Goal: Task Accomplishment & Management: Complete application form

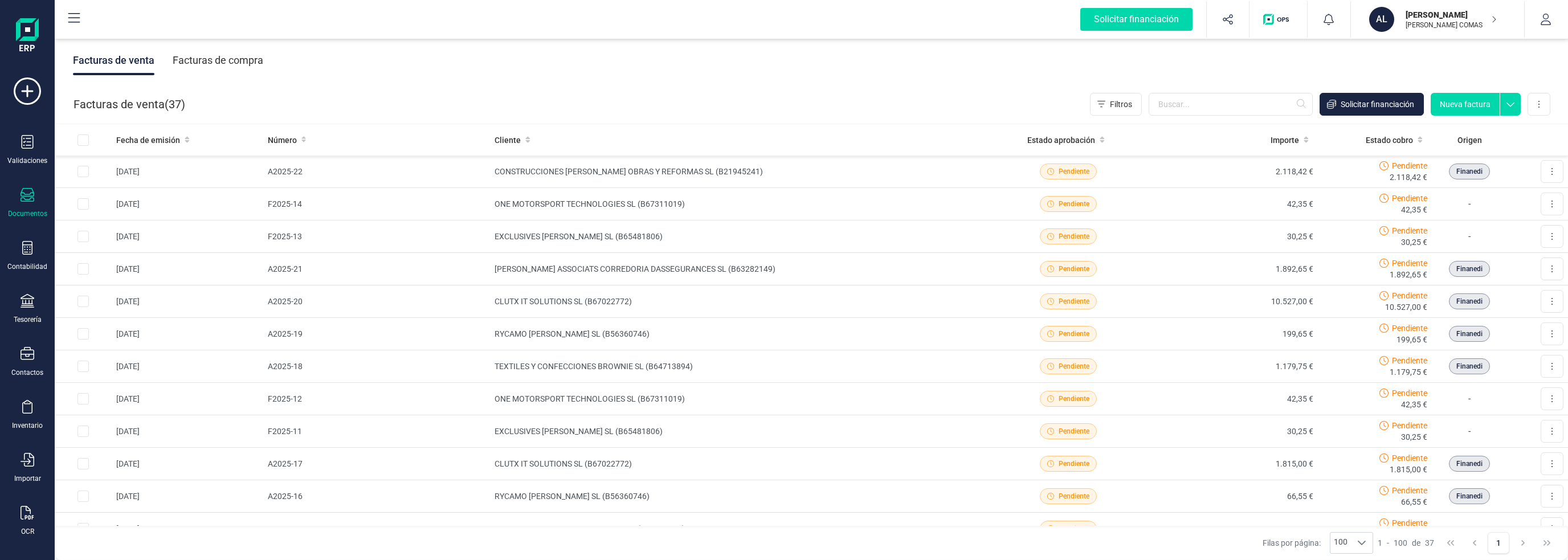
click at [882, 84] on div "Facturas de venta Facturas de compra" at bounding box center [811, 60] width 1513 height 48
click at [1541, 168] on button at bounding box center [1552, 171] width 23 height 23
click at [708, 167] on td "CONSTRUCCIONES [PERSON_NAME] OBRAS Y REFORMAS SL (B21945241)" at bounding box center [738, 172] width 495 height 33
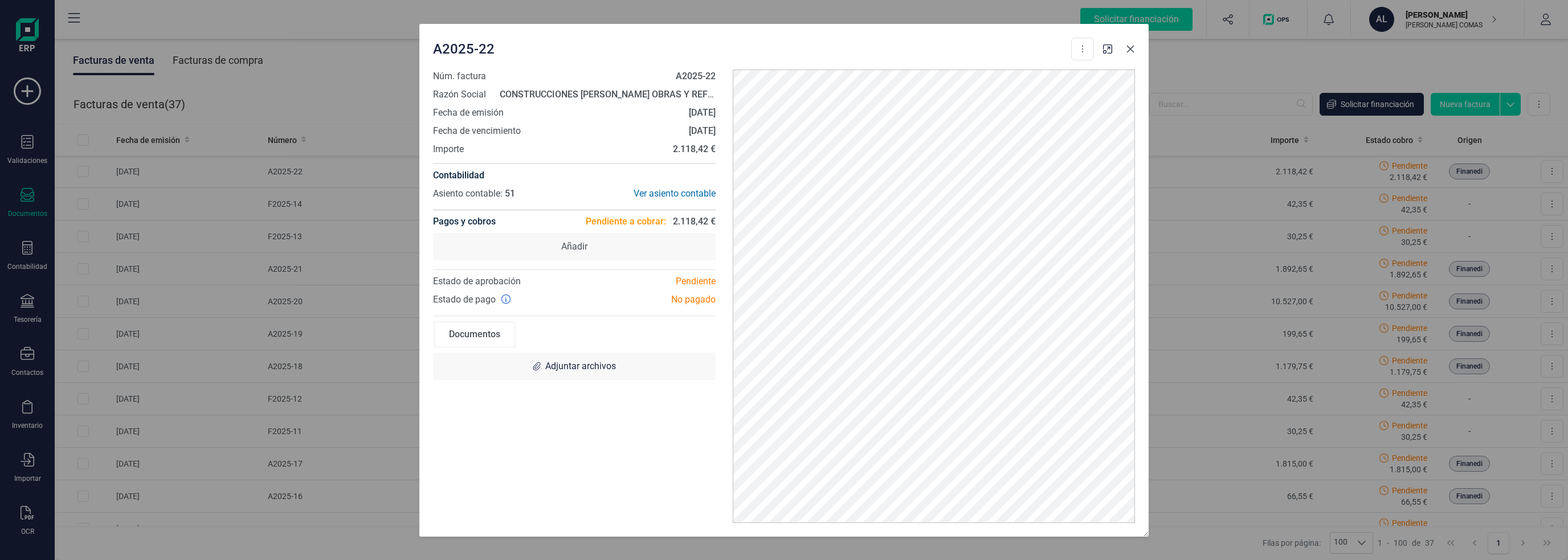
click at [1126, 52] on icon "button" at bounding box center [1131, 49] width 9 height 9
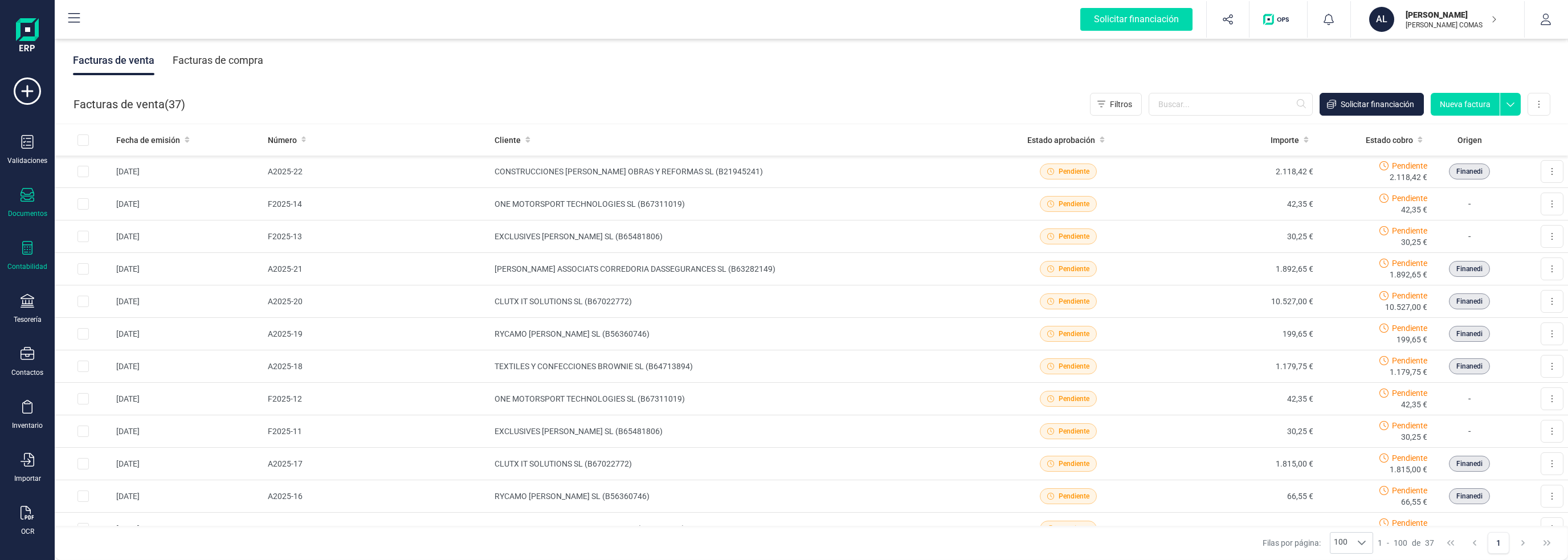
click at [25, 267] on div "Contabilidad" at bounding box center [27, 266] width 40 height 9
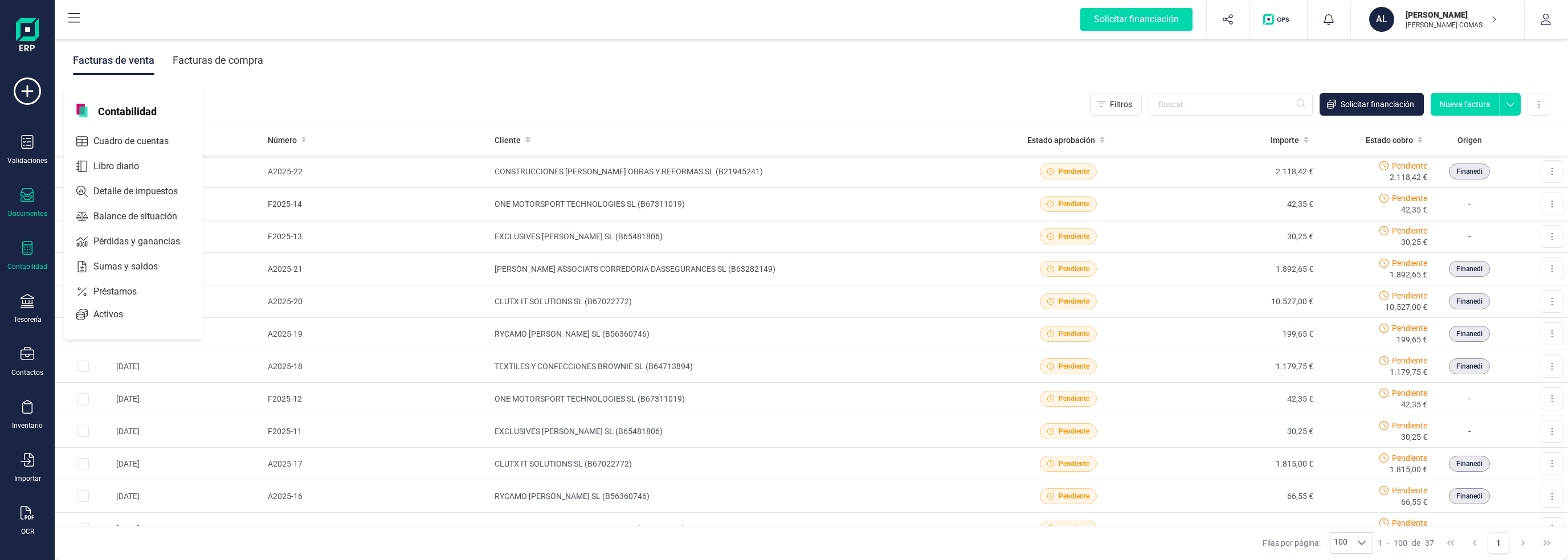
click at [36, 255] on div "Contabilidad" at bounding box center [27, 255] width 45 height 30
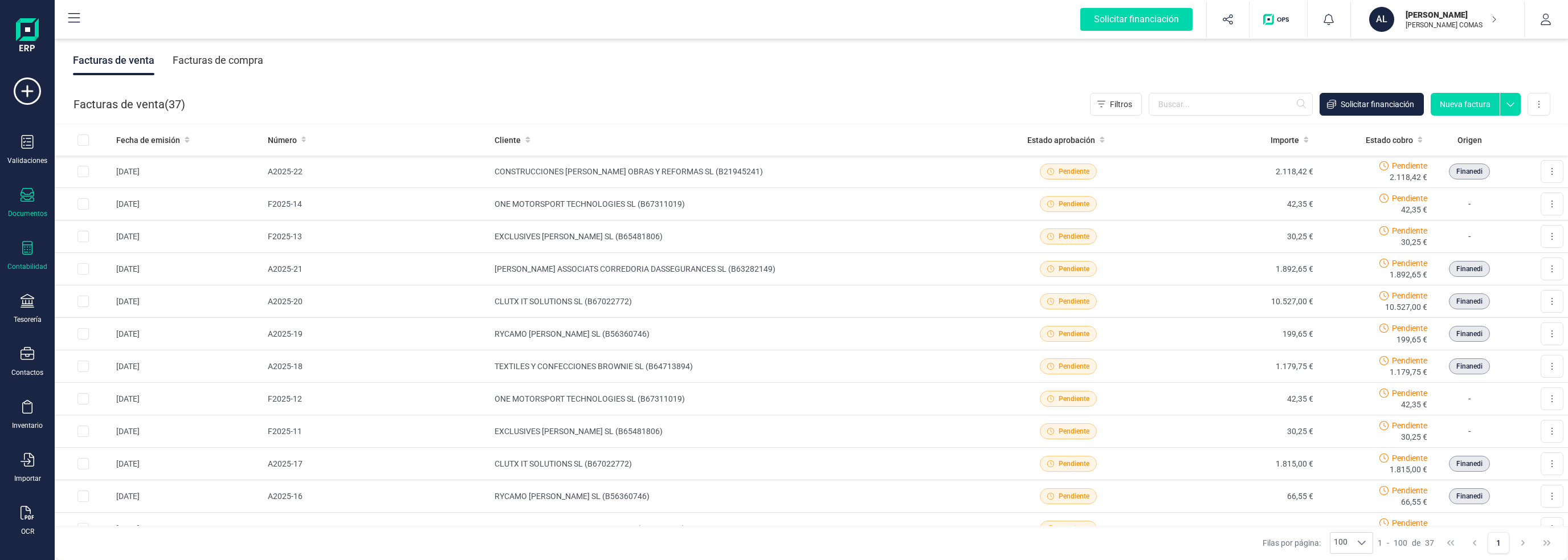
click at [36, 255] on div "Contabilidad" at bounding box center [27, 255] width 45 height 30
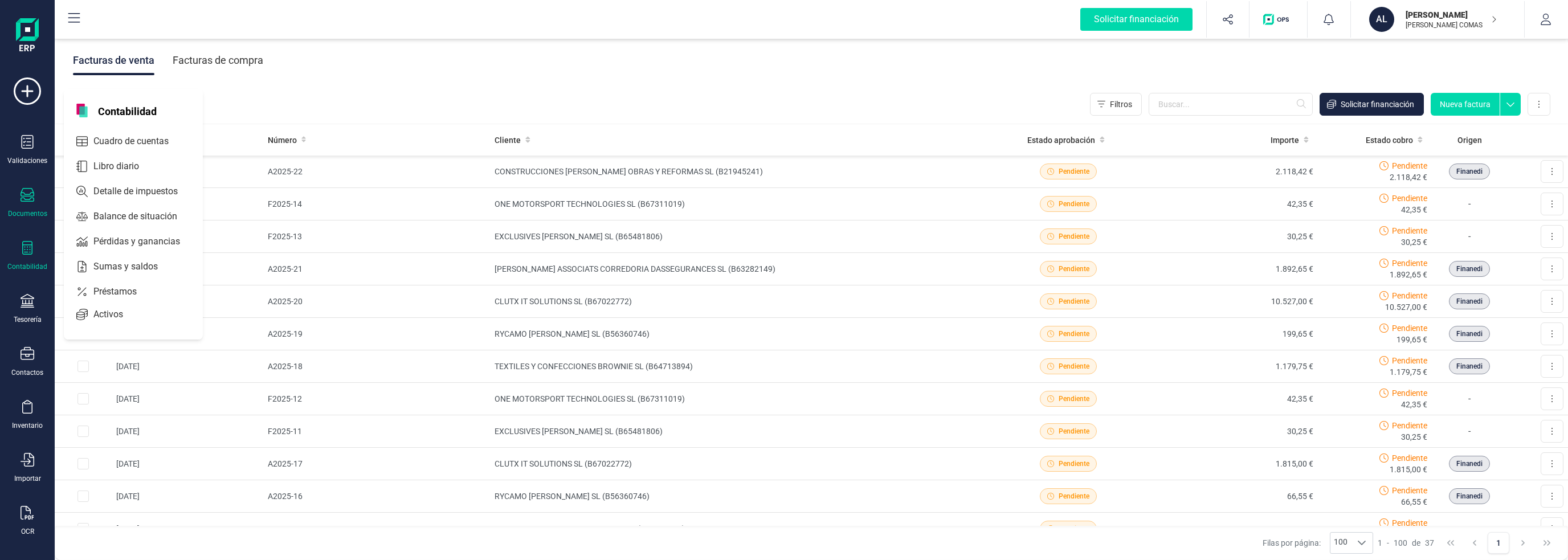
click at [31, 243] on icon at bounding box center [27, 247] width 14 height 14
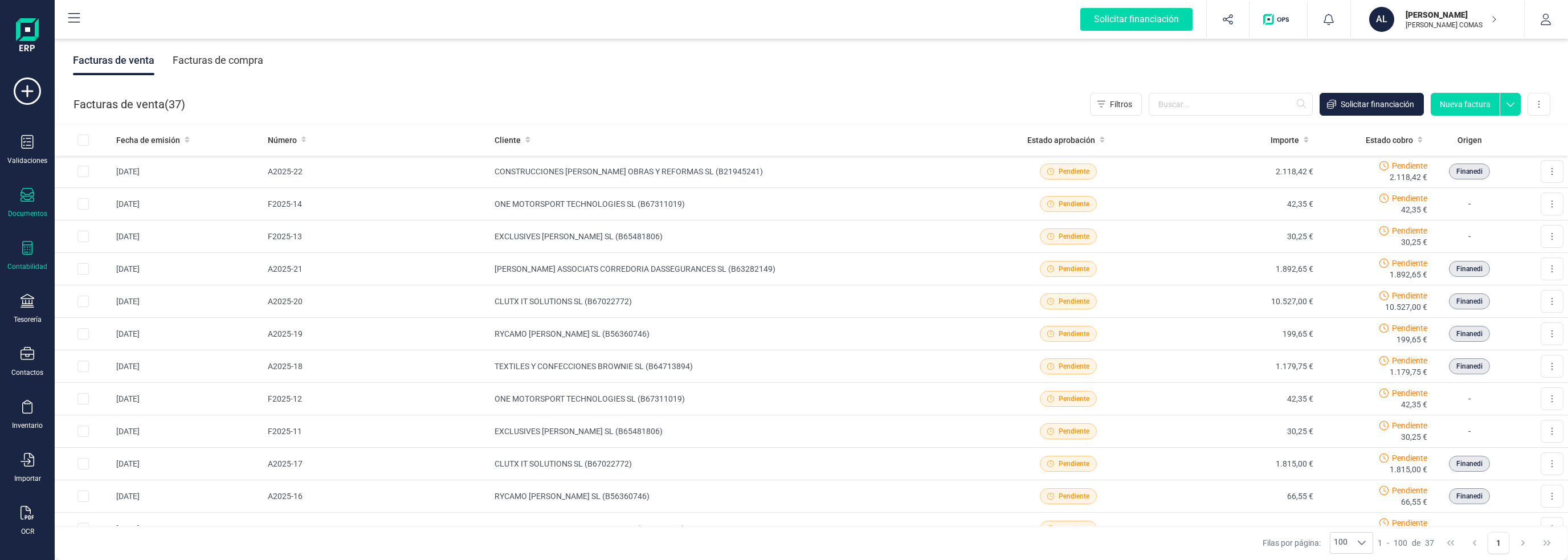
click at [31, 243] on icon at bounding box center [27, 247] width 14 height 14
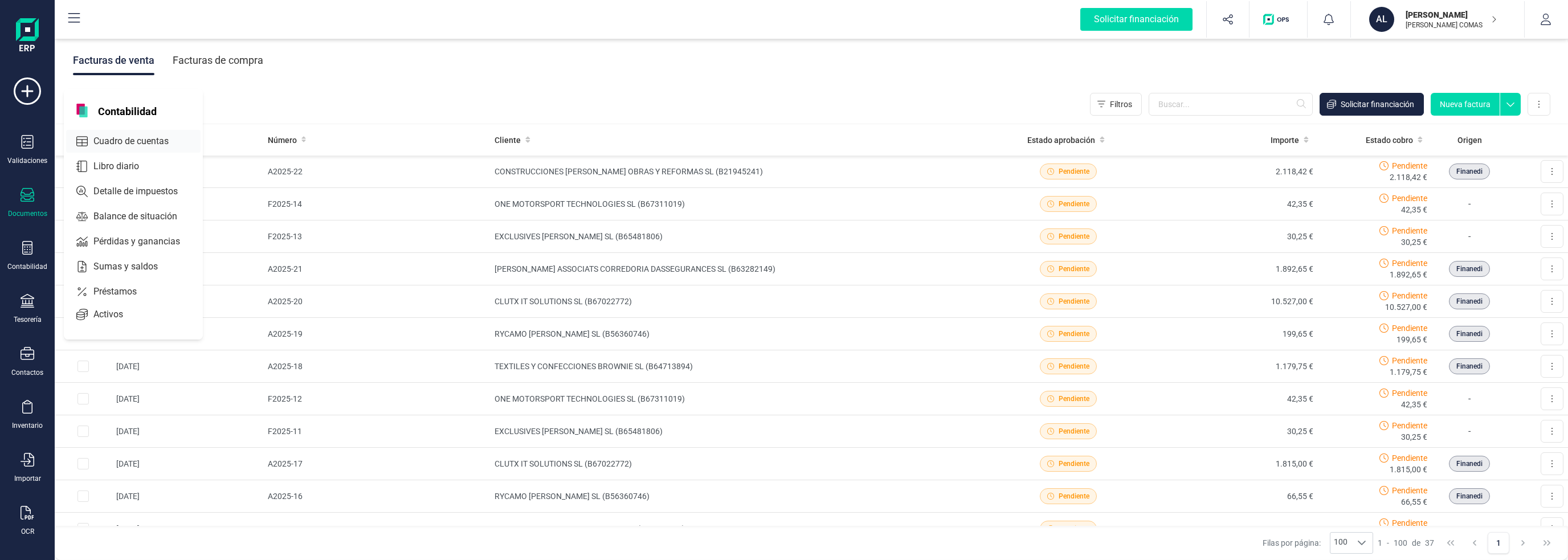
click at [111, 144] on span "Cuadro de cuentas" at bounding box center [139, 141] width 100 height 14
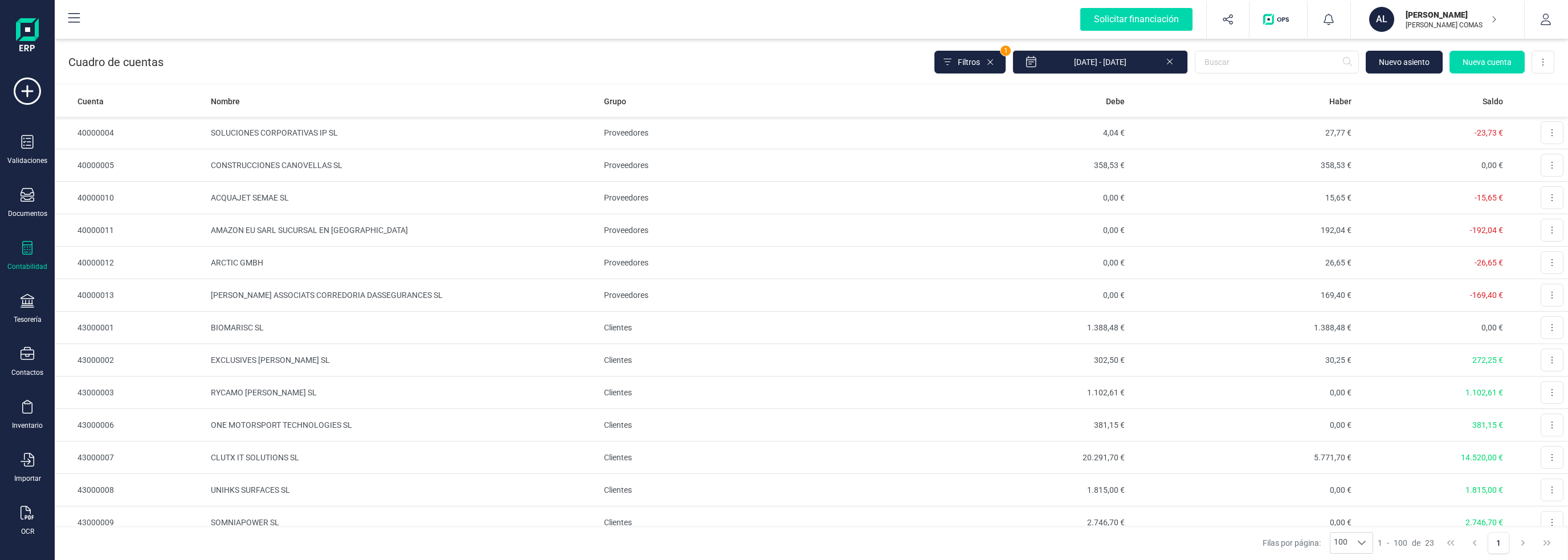
click at [21, 252] on icon at bounding box center [27, 247] width 14 height 14
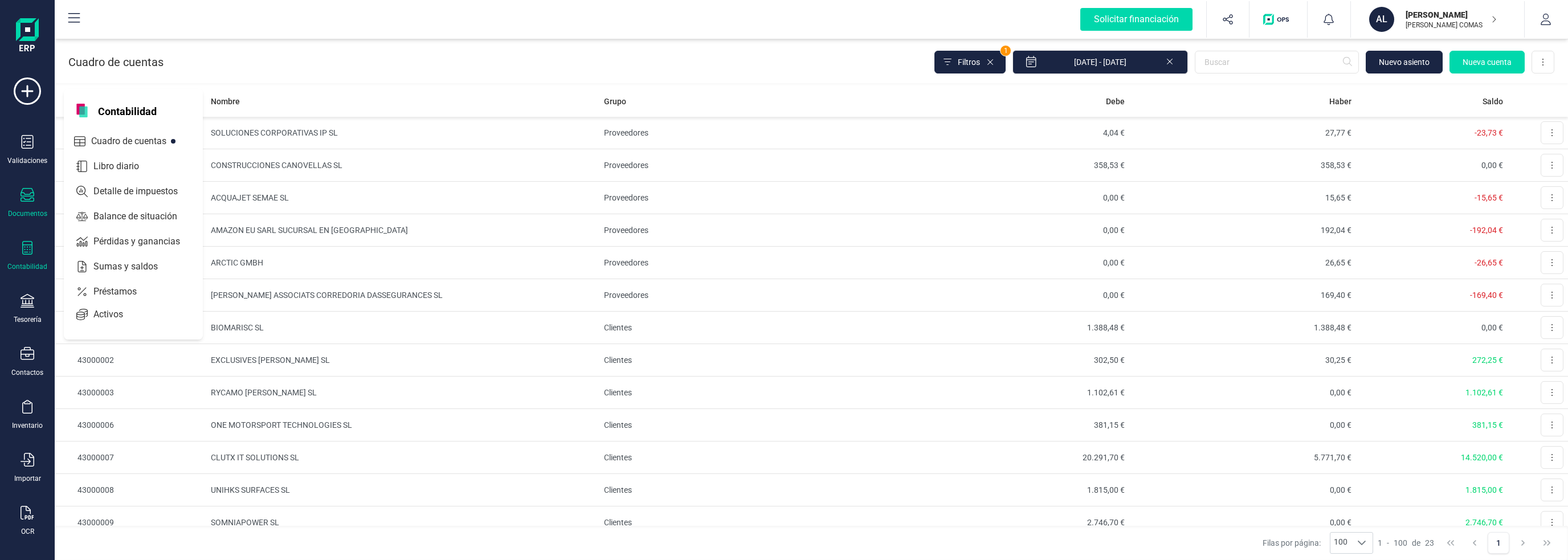
click at [30, 205] on div "Documentos" at bounding box center [27, 203] width 45 height 30
click at [29, 316] on div "Tesorería" at bounding box center [27, 319] width 28 height 9
click at [109, 218] on span "Pagos y cobros" at bounding box center [133, 219] width 87 height 14
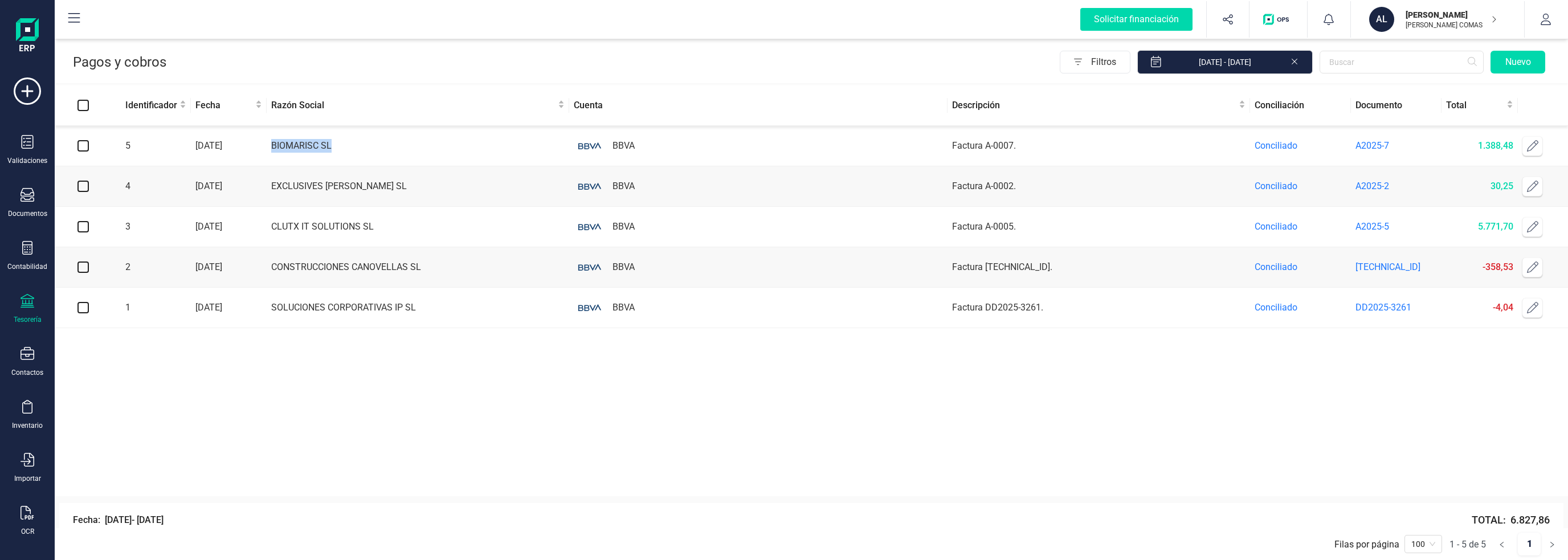
drag, startPoint x: 352, startPoint y: 150, endPoint x: 266, endPoint y: 150, distance: 86.0
click at [266, 150] on td "BIOMARISC SL" at bounding box center [417, 145] width 303 height 40
drag, startPoint x: 1470, startPoint y: 150, endPoint x: 1510, endPoint y: 155, distance: 40.3
click at [1510, 155] on td "1.388,48" at bounding box center [1480, 145] width 76 height 40
click at [25, 303] on icon at bounding box center [27, 300] width 14 height 14
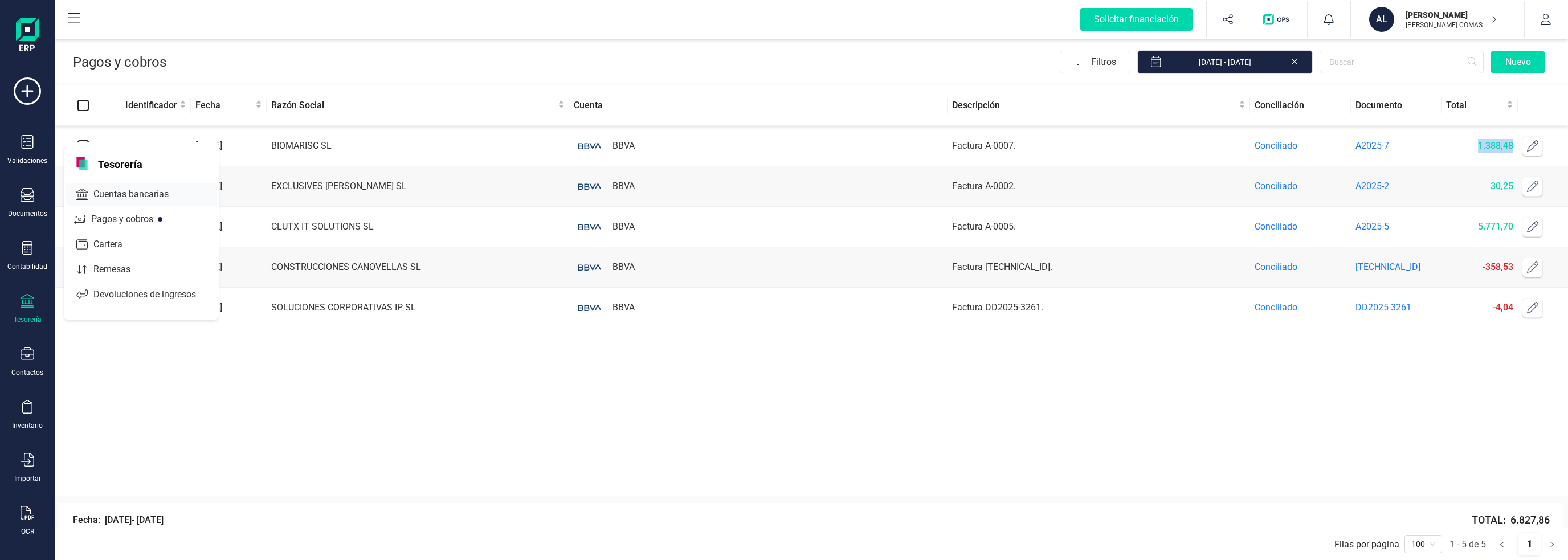
click at [112, 191] on span "Cuentas bancarias" at bounding box center [139, 194] width 100 height 14
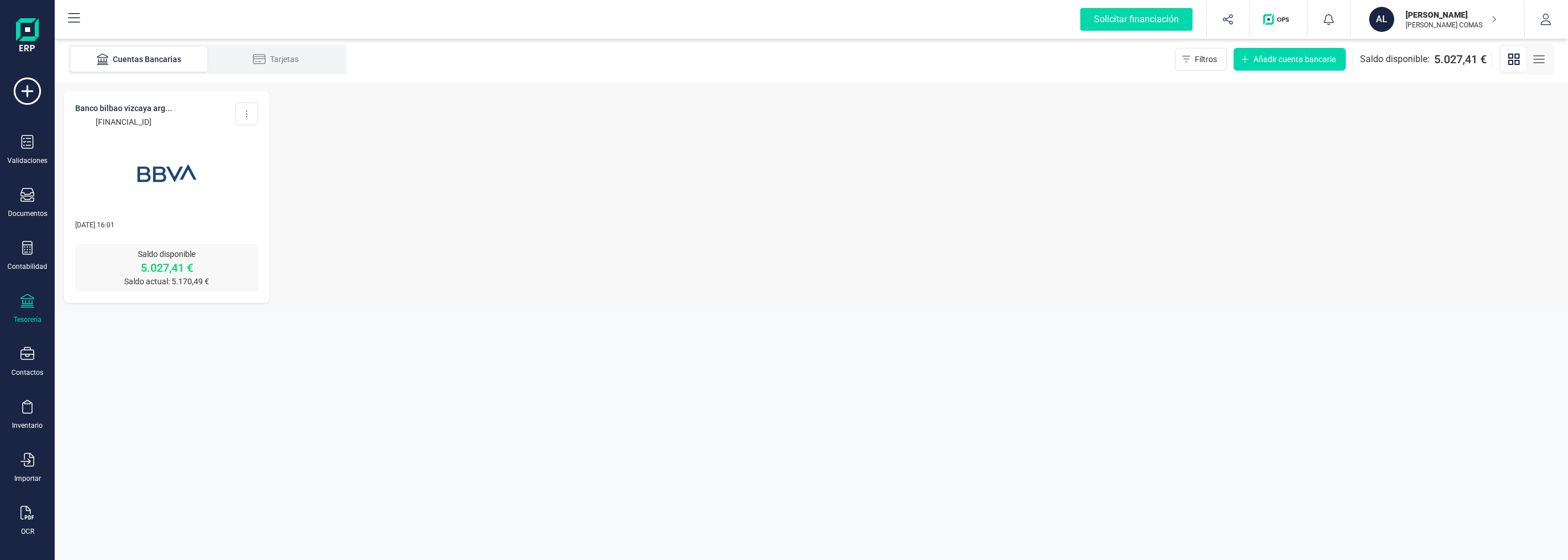
click at [149, 264] on p "5.027,41 €" at bounding box center [166, 268] width 183 height 16
click at [162, 173] on img at bounding box center [166, 173] width 95 height 95
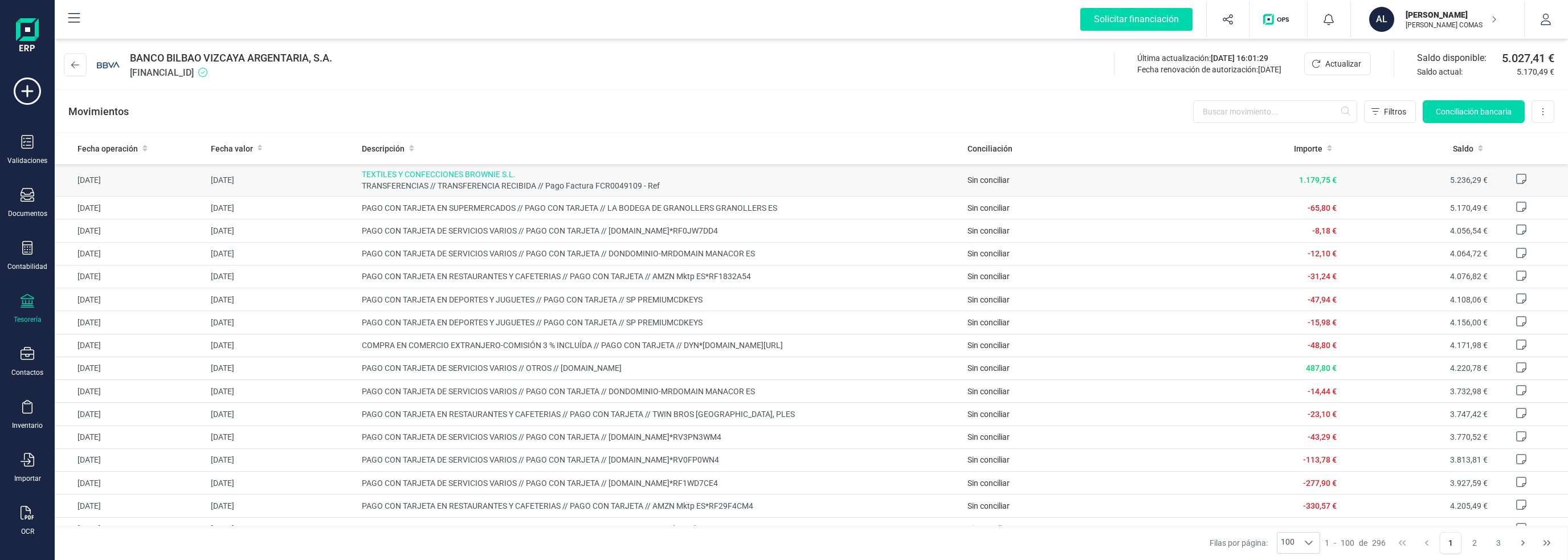
click at [394, 177] on span "TEXTILES Y CONFECCIONES BROWNIE S.L." at bounding box center [659, 174] width 596 height 12
click at [388, 190] on span "TRANSFERENCIAS // TRANSFERENCIA RECIBIDA // Pago Factura FCR0049109 - Ref" at bounding box center [659, 185] width 596 height 12
click at [104, 182] on td "[DATE]" at bounding box center [130, 180] width 152 height 33
click at [1547, 106] on button at bounding box center [1543, 111] width 23 height 23
click at [1453, 106] on span "Conciliación bancaria" at bounding box center [1473, 112] width 75 height 12
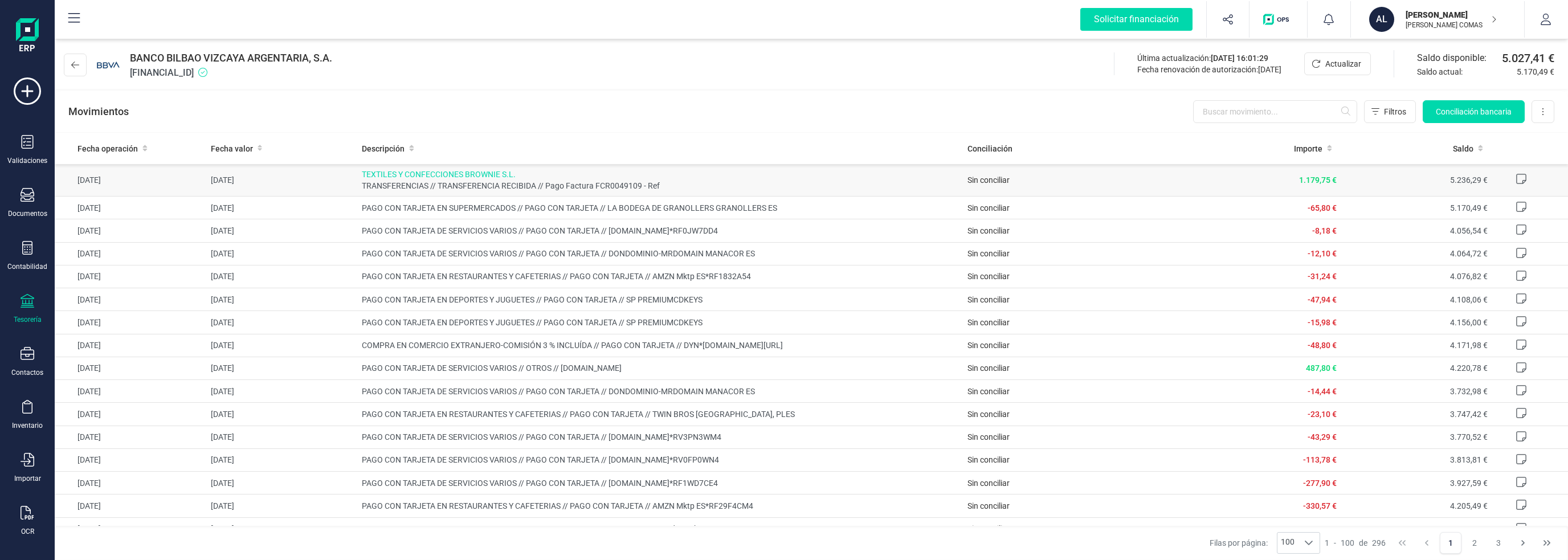
click at [127, 186] on td "[DATE]" at bounding box center [130, 180] width 152 height 33
click at [282, 191] on td "[DATE]" at bounding box center [282, 180] width 152 height 33
click at [1489, 111] on span "Conciliación bancaria" at bounding box center [1473, 112] width 75 height 12
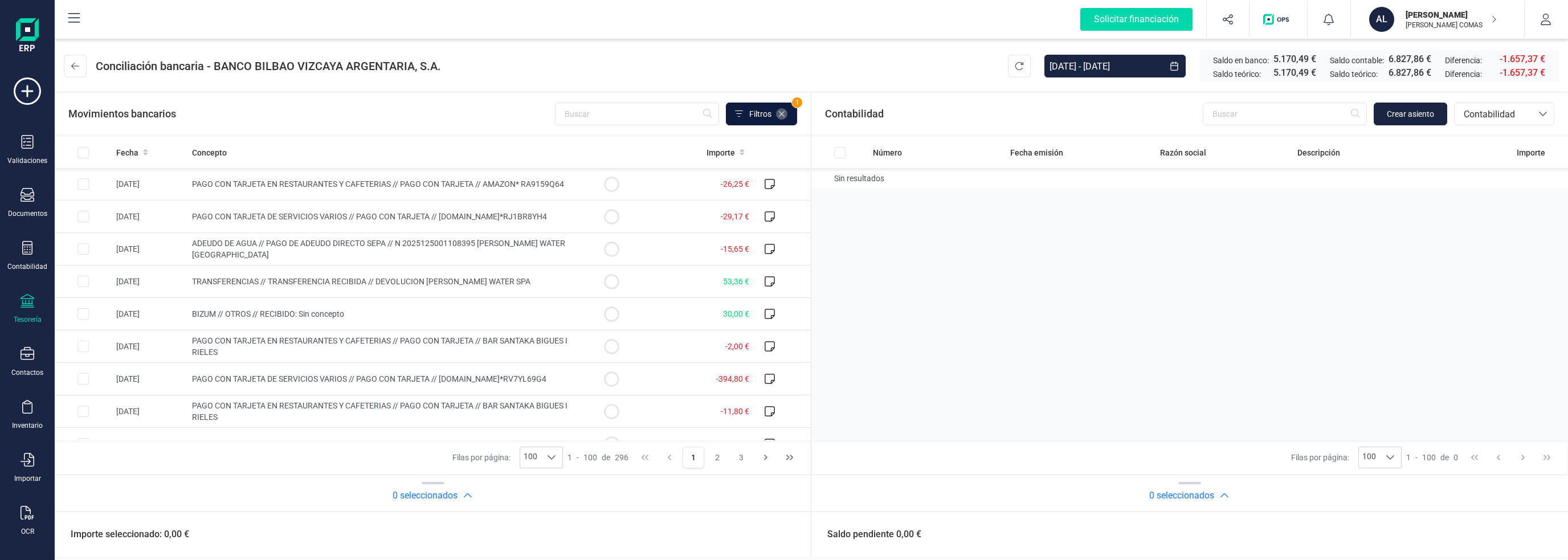
click at [784, 112] on icon at bounding box center [781, 114] width 9 height 9
click at [125, 147] on span "Fecha" at bounding box center [127, 153] width 22 height 12
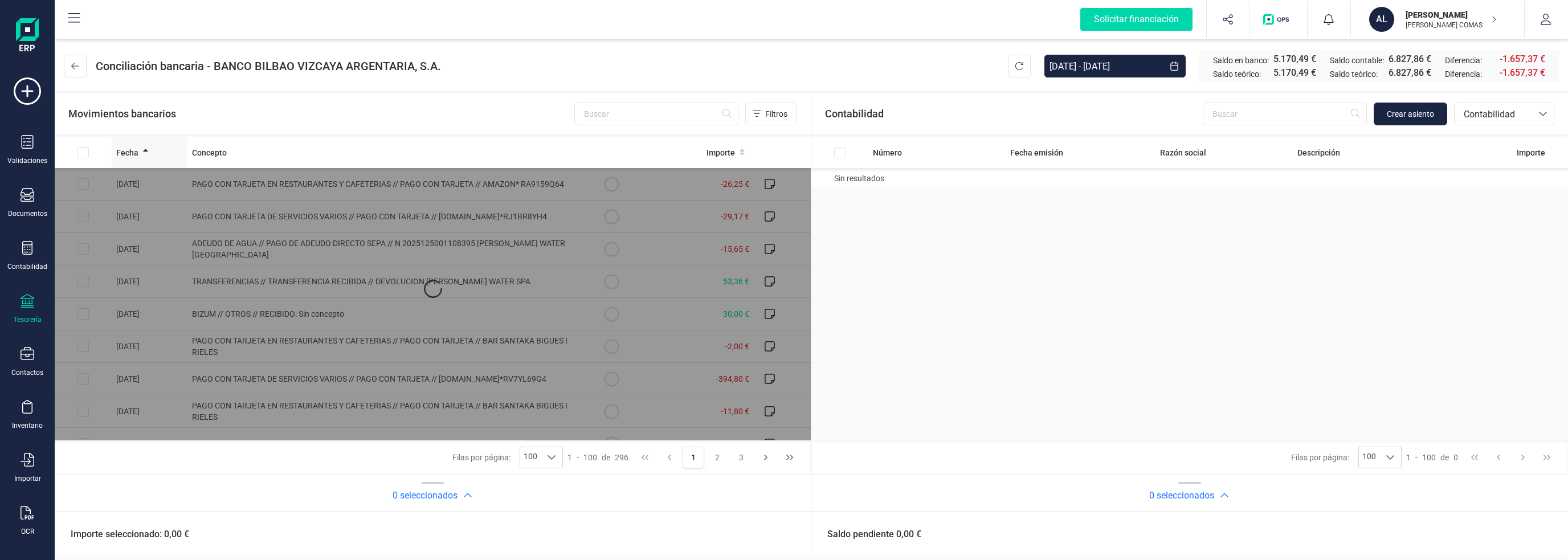
click at [136, 153] on span "Fecha" at bounding box center [127, 153] width 22 height 12
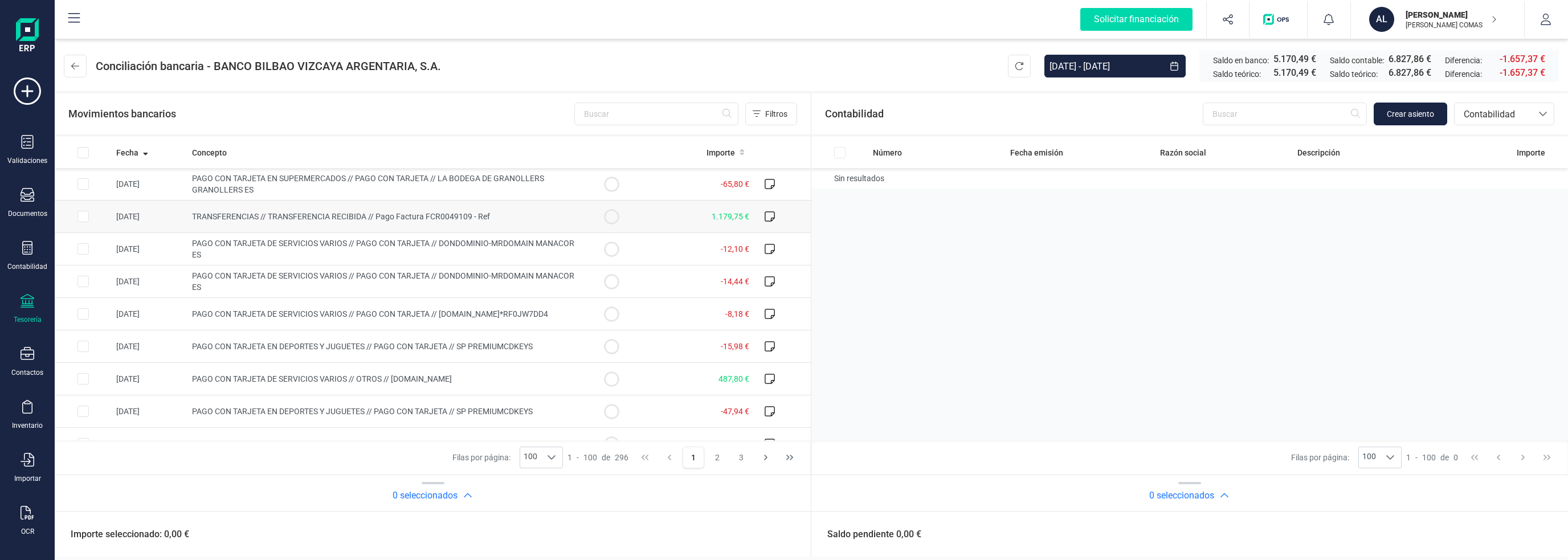
click at [80, 215] on input "Row Selected 40ffbe4d-2b56-46ae-97c0-c58909fc691c" at bounding box center [83, 216] width 12 height 12
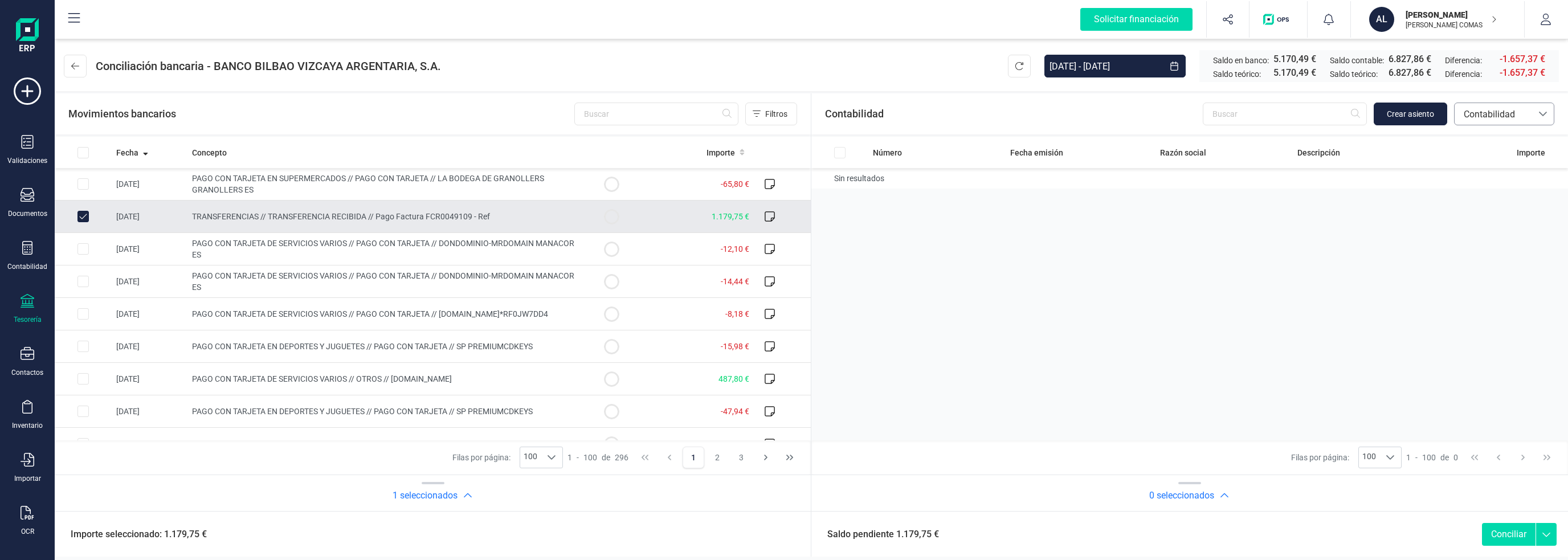
click at [1498, 109] on span "Contabilidad" at bounding box center [1493, 114] width 68 height 14
click at [1498, 106] on span "Contabilidad" at bounding box center [1493, 114] width 77 height 22
click at [810, 245] on div "Número Fecha emisión Razón social Descripción Importe Sin resultados" at bounding box center [432, 288] width 756 height 304
click at [1515, 533] on button "Conciliar" at bounding box center [1508, 534] width 54 height 23
click at [605, 214] on circle at bounding box center [611, 215] width 14 height 14
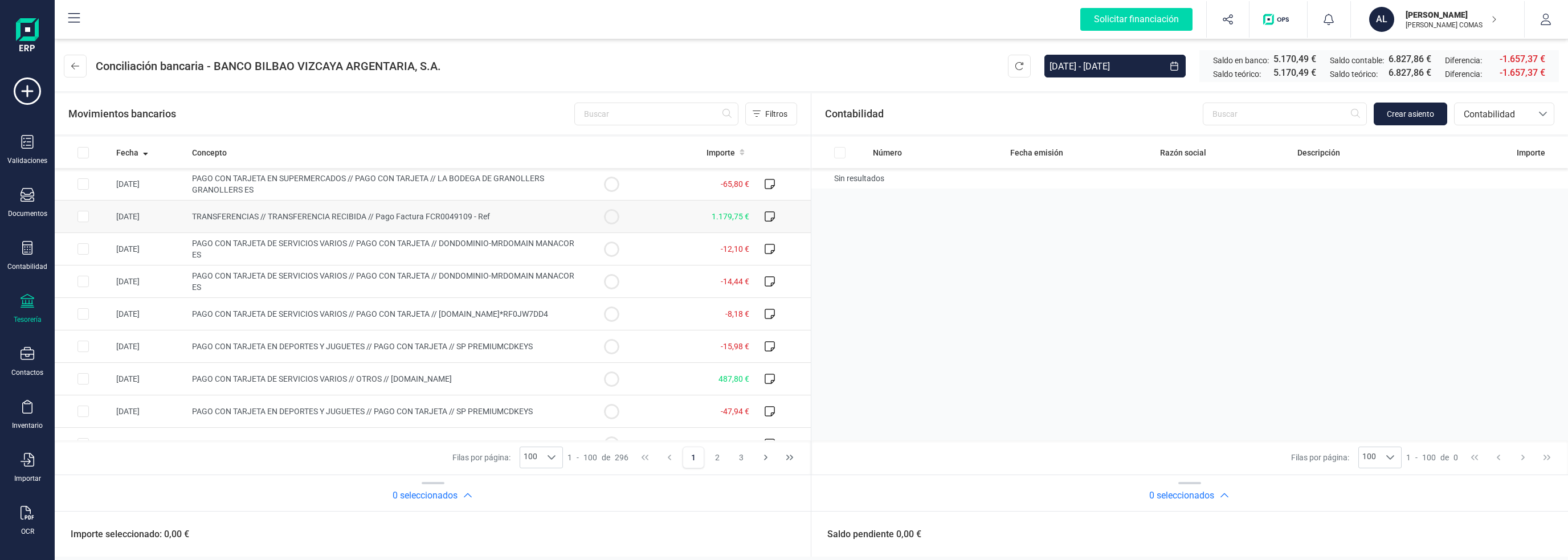
click at [605, 217] on circle at bounding box center [611, 215] width 14 height 14
checkbox input "true"
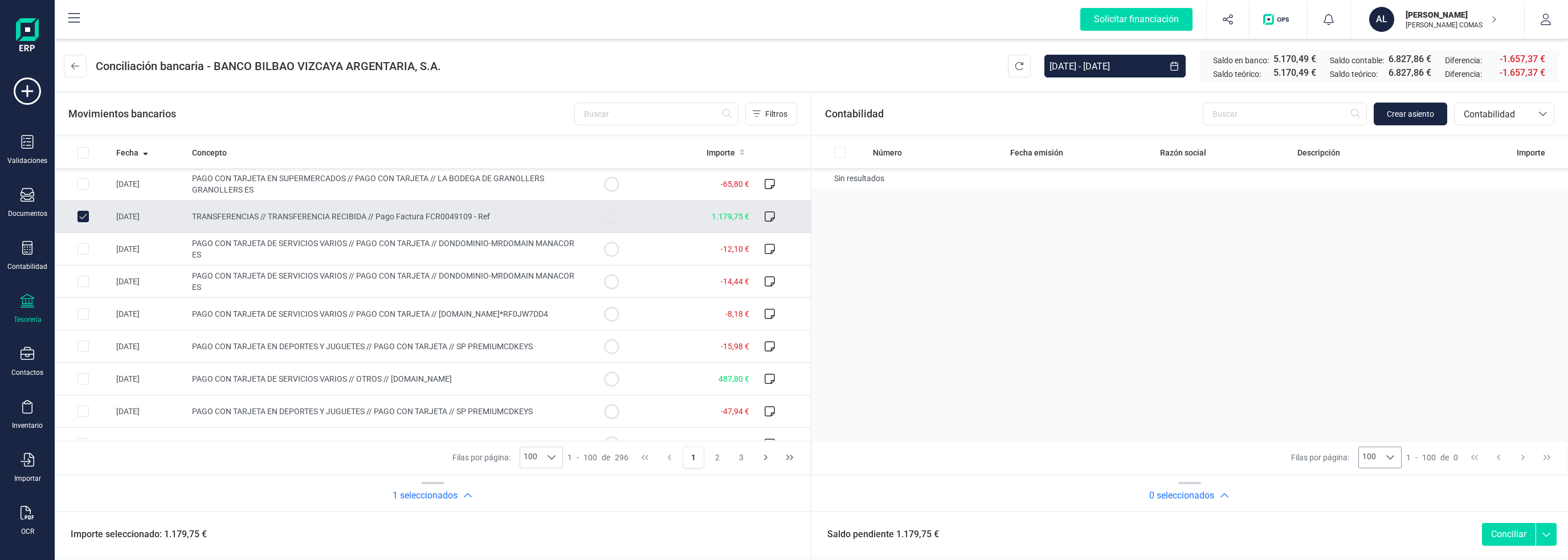
click at [556, 456] on icon at bounding box center [551, 456] width 8 height 5
click at [810, 317] on div "Número Fecha emisión Razón social Descripción Importe Sin resultados" at bounding box center [432, 288] width 756 height 304
click at [1488, 118] on span "Contabilidad" at bounding box center [1493, 114] width 68 height 14
click at [1491, 194] on span "Facturas" at bounding box center [1480, 191] width 35 height 14
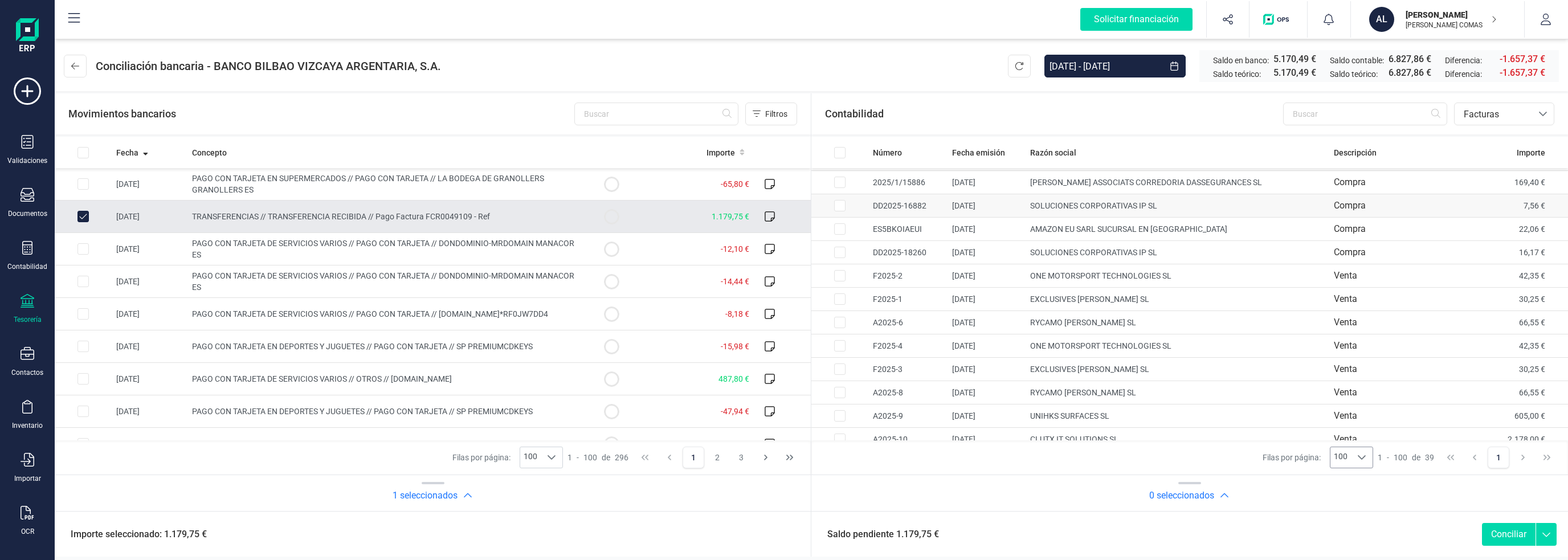
scroll to position [611, 0]
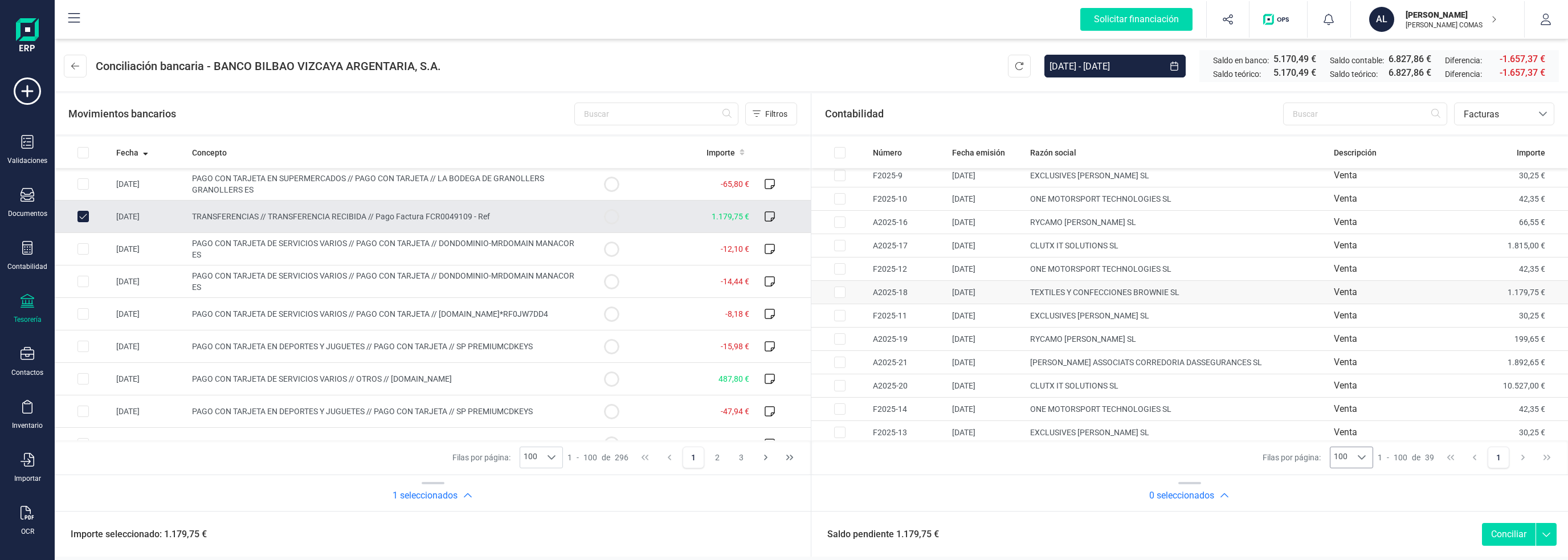
click at [1524, 286] on td "1.179,75 €" at bounding box center [1523, 293] width 87 height 24
checkbox input "true"
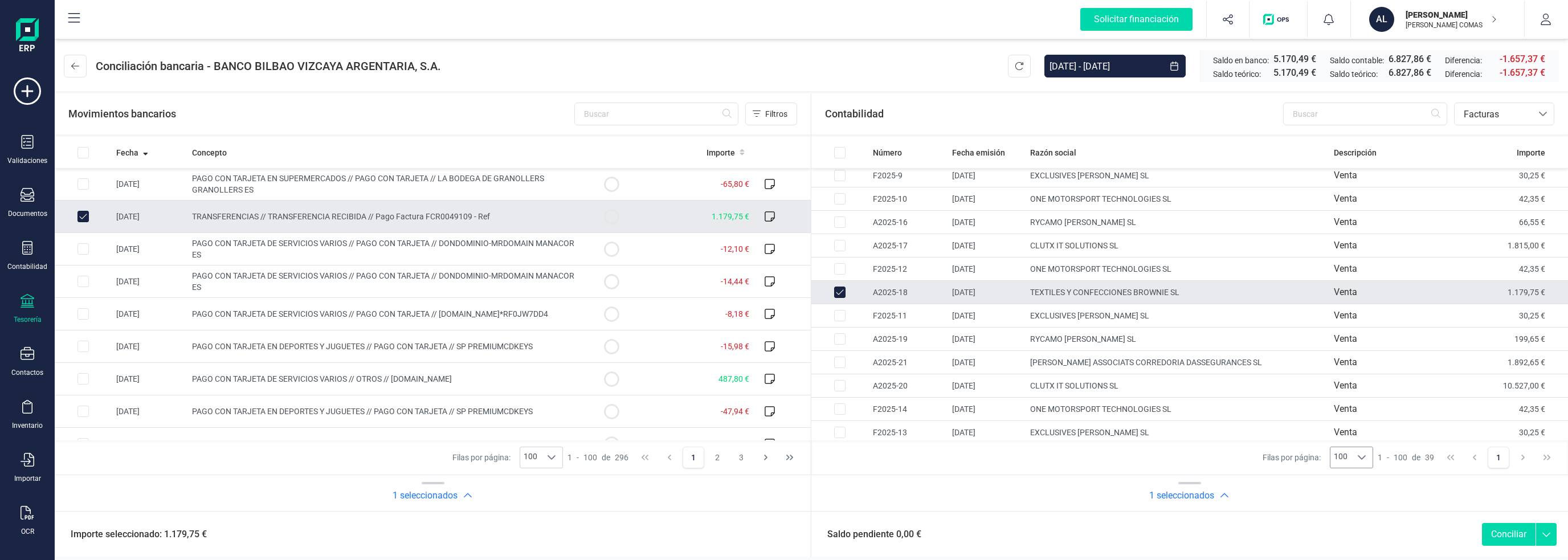
click at [1506, 534] on button "Conciliar" at bounding box center [1508, 534] width 54 height 23
checkbox input "false"
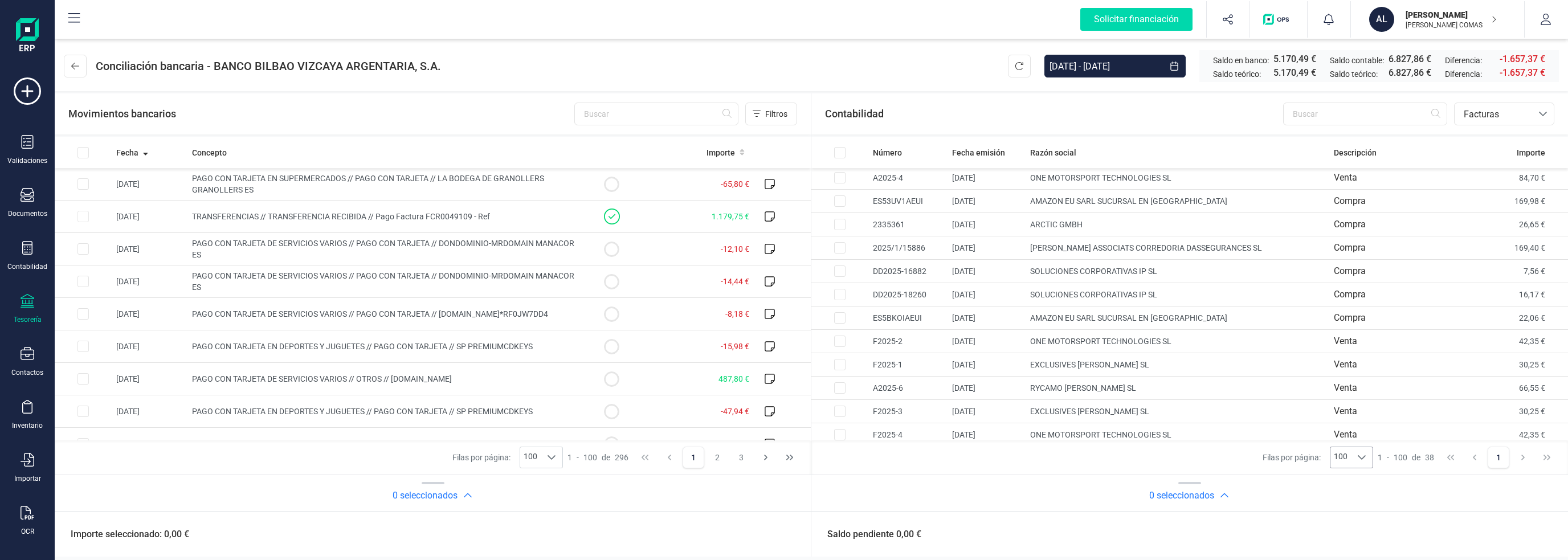
scroll to position [0, 0]
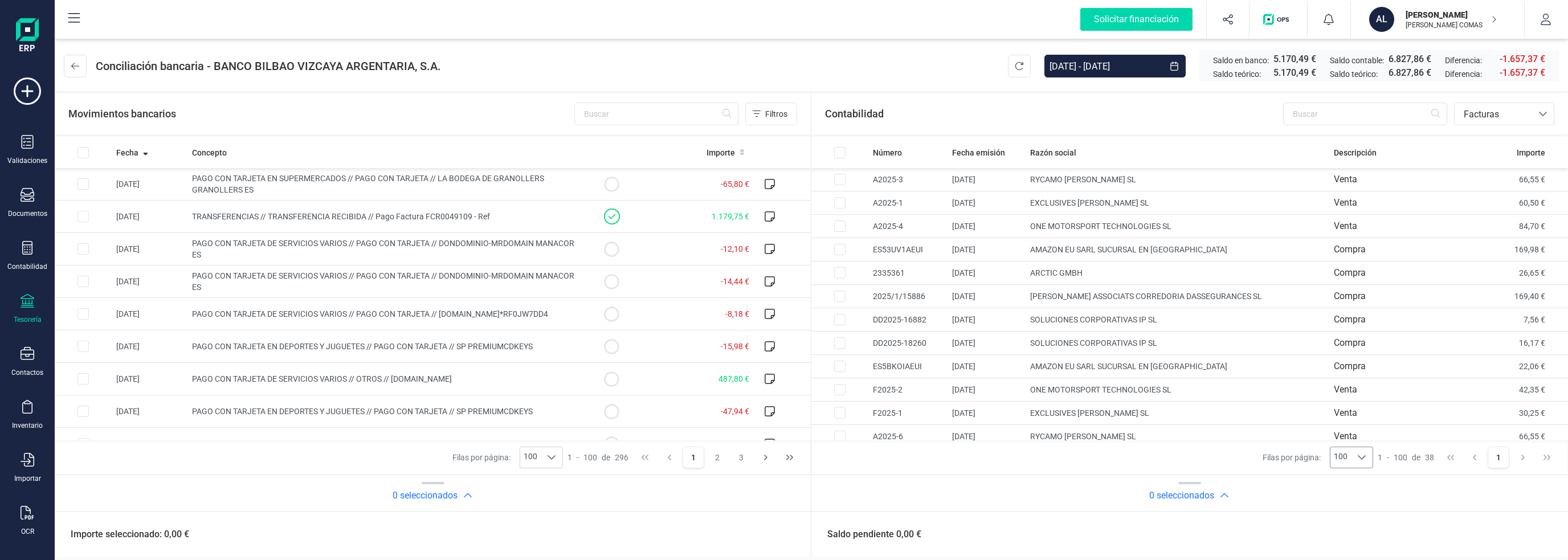
click at [30, 35] on img at bounding box center [27, 36] width 23 height 36
click at [27, 157] on div "Validaciones" at bounding box center [27, 161] width 40 height 9
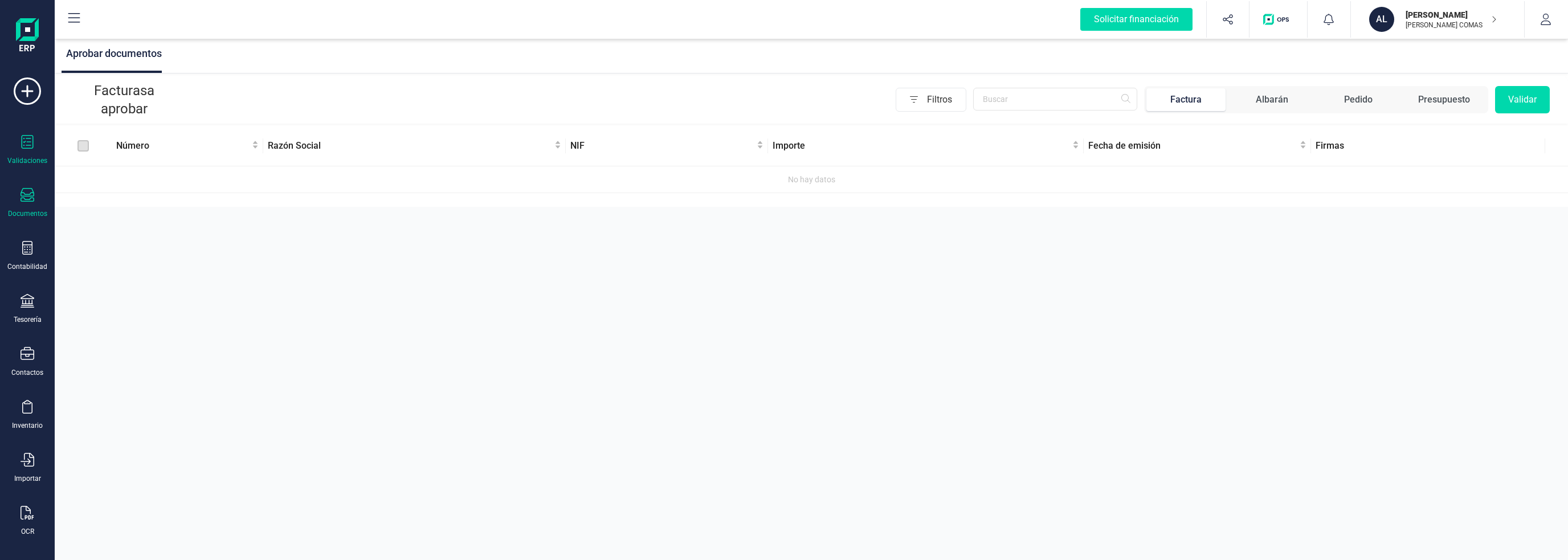
click at [26, 193] on icon at bounding box center [27, 195] width 14 height 14
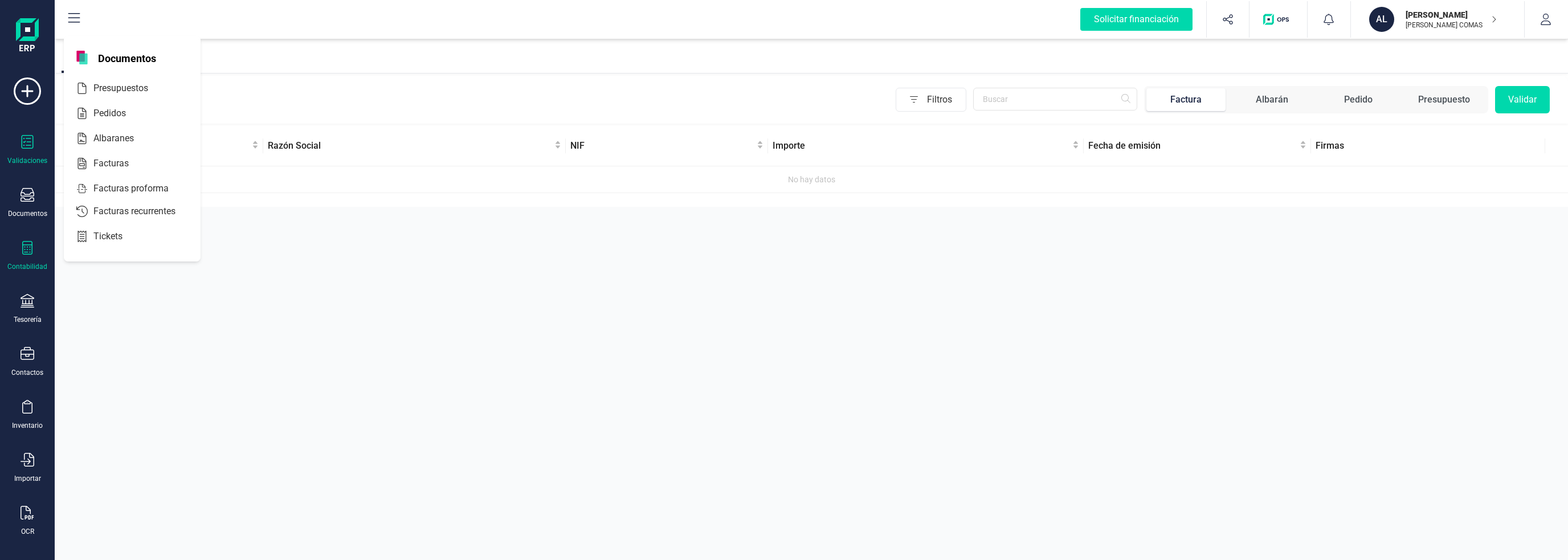
click at [28, 255] on div "Contabilidad" at bounding box center [27, 255] width 45 height 30
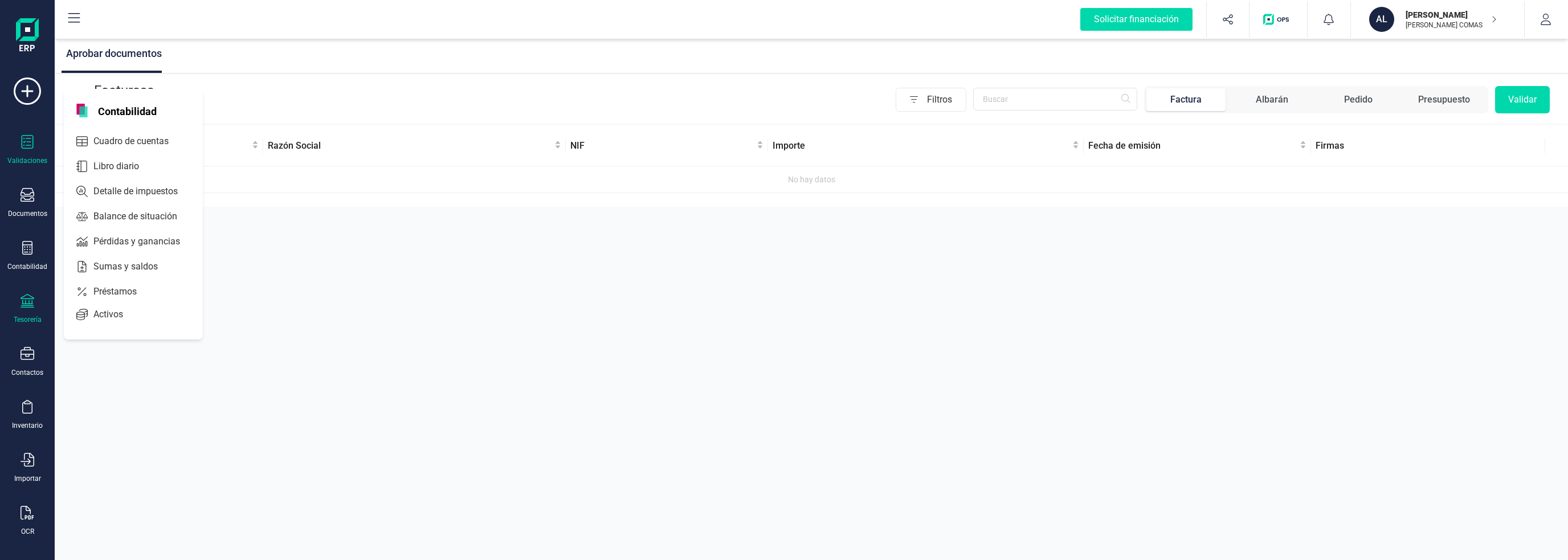
click at [31, 309] on div "Tesorería" at bounding box center [27, 308] width 45 height 30
click at [22, 359] on div at bounding box center [27, 355] width 14 height 16
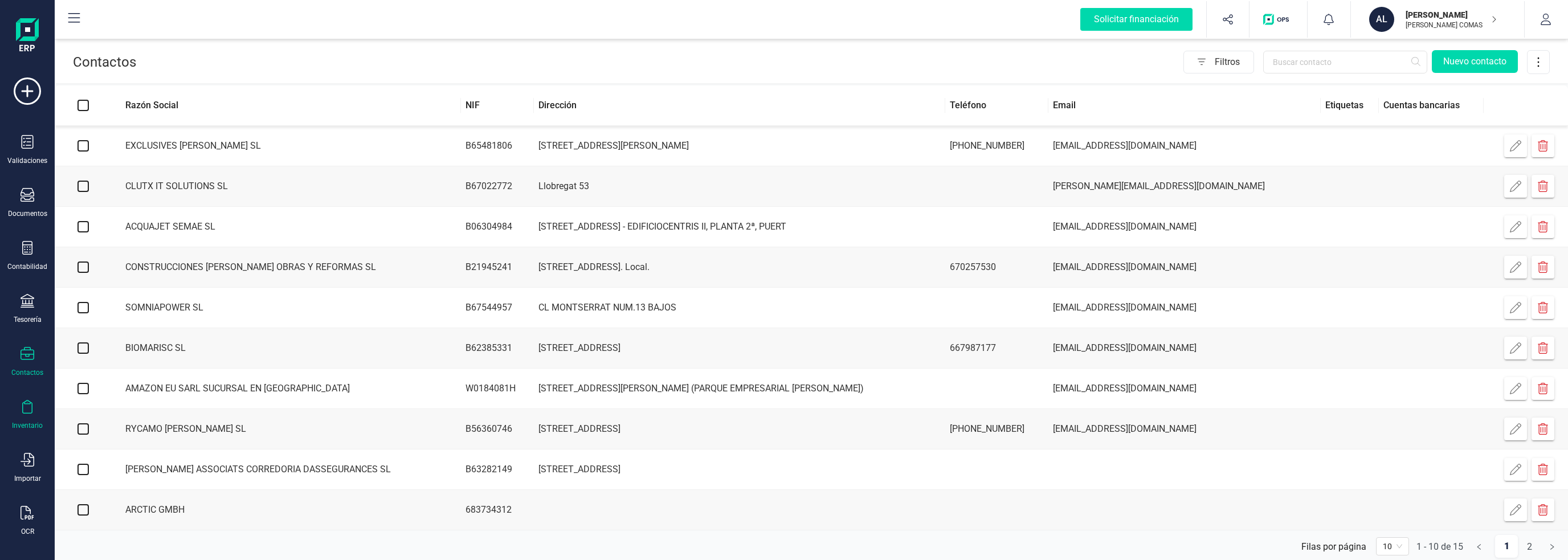
click at [22, 412] on div at bounding box center [27, 408] width 14 height 16
click at [30, 458] on icon at bounding box center [27, 459] width 14 height 14
click at [19, 139] on div "Validaciones" at bounding box center [27, 149] width 45 height 30
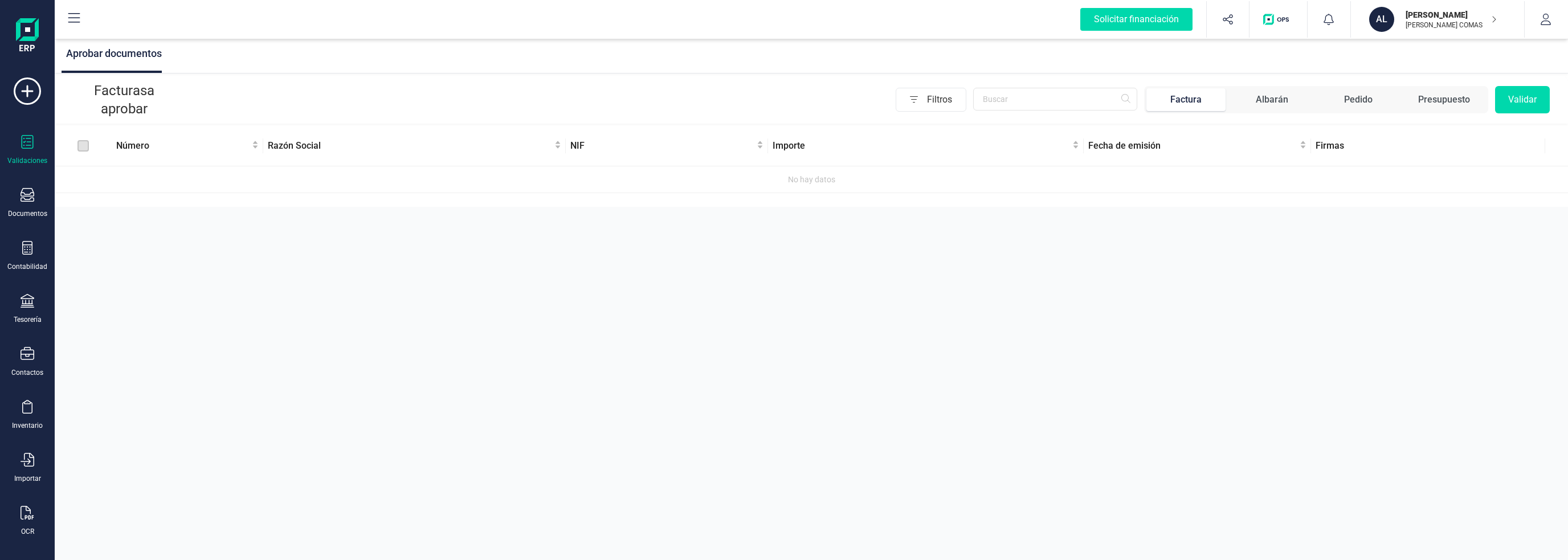
click at [30, 35] on img at bounding box center [27, 36] width 23 height 36
click at [28, 85] on icon at bounding box center [27, 91] width 27 height 27
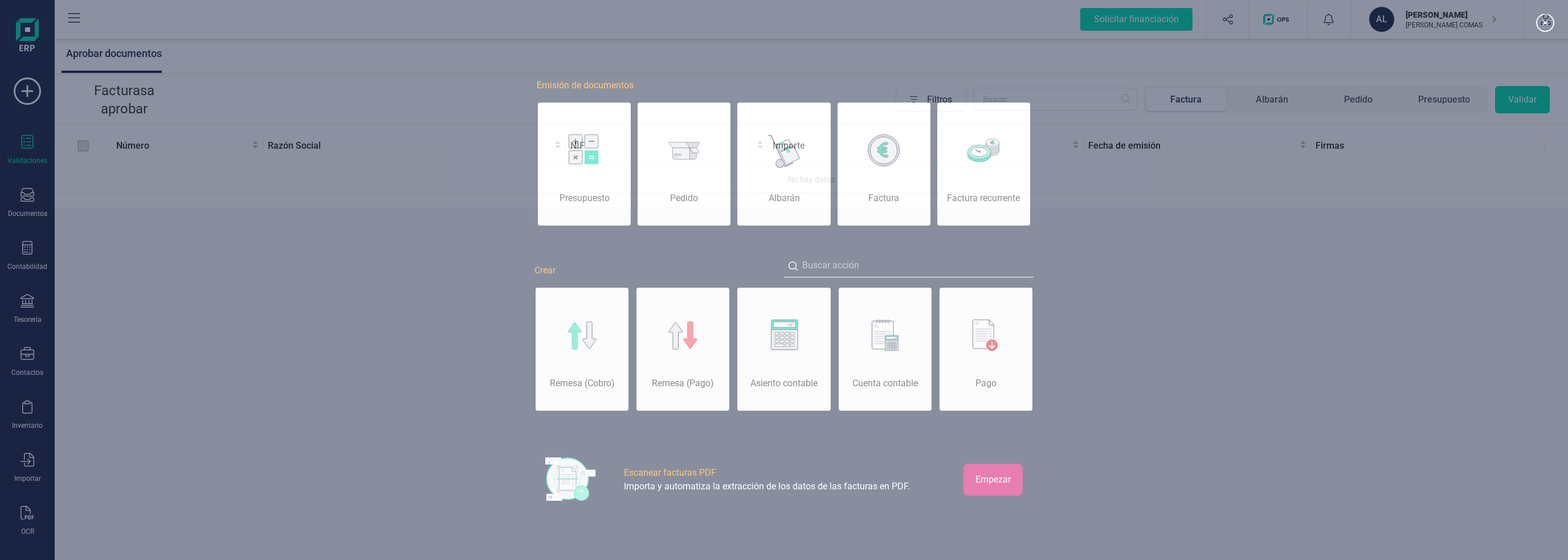
scroll to position [0, 57]
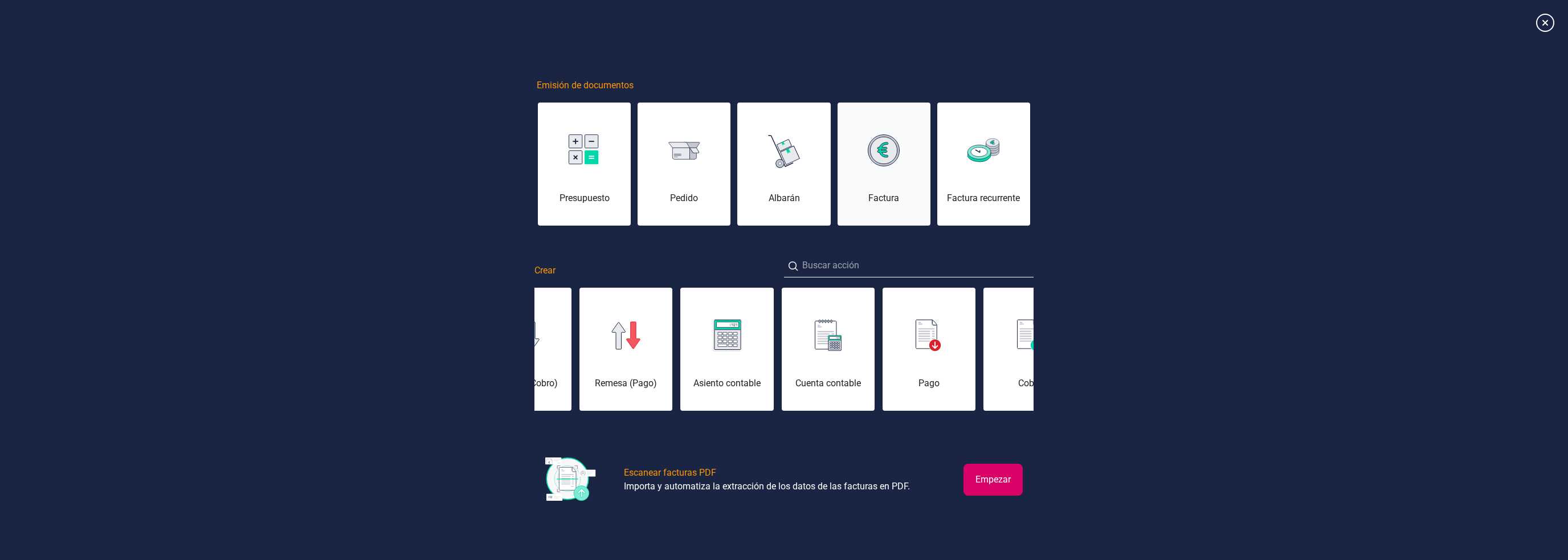
click at [857, 170] on div "Factura" at bounding box center [884, 170] width 93 height 68
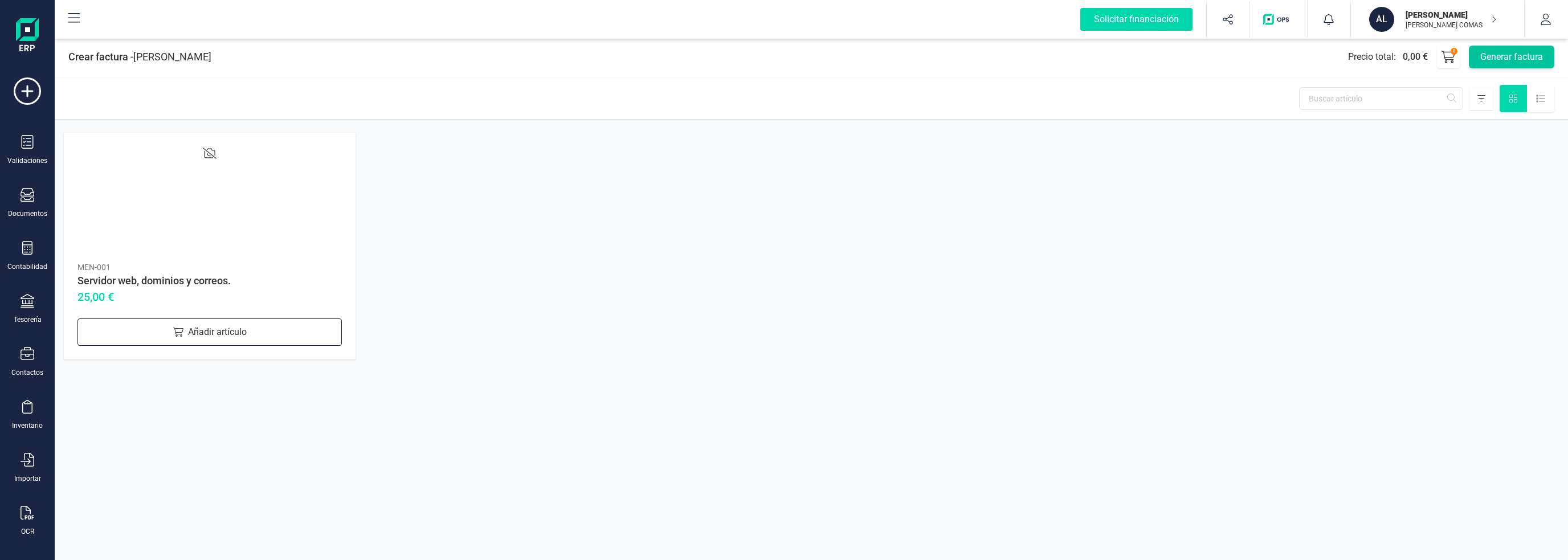
click at [1516, 53] on button "Generar factura" at bounding box center [1512, 56] width 85 height 23
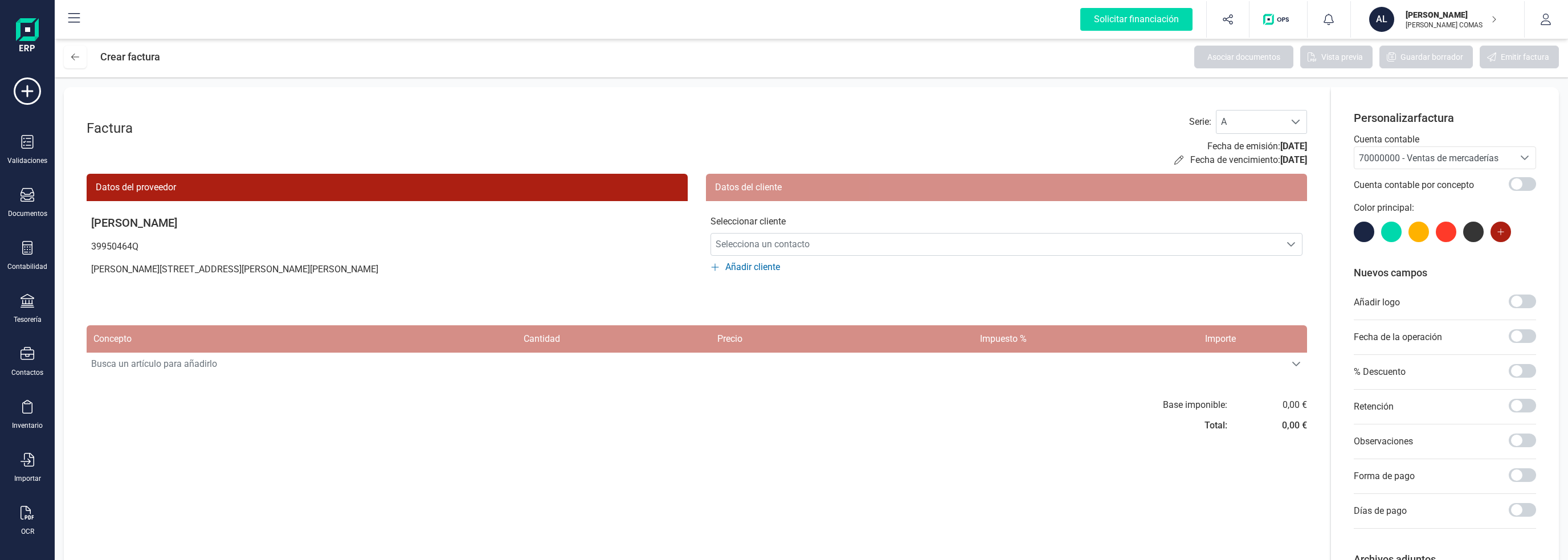
click at [740, 266] on span "Añadir cliente" at bounding box center [752, 266] width 55 height 14
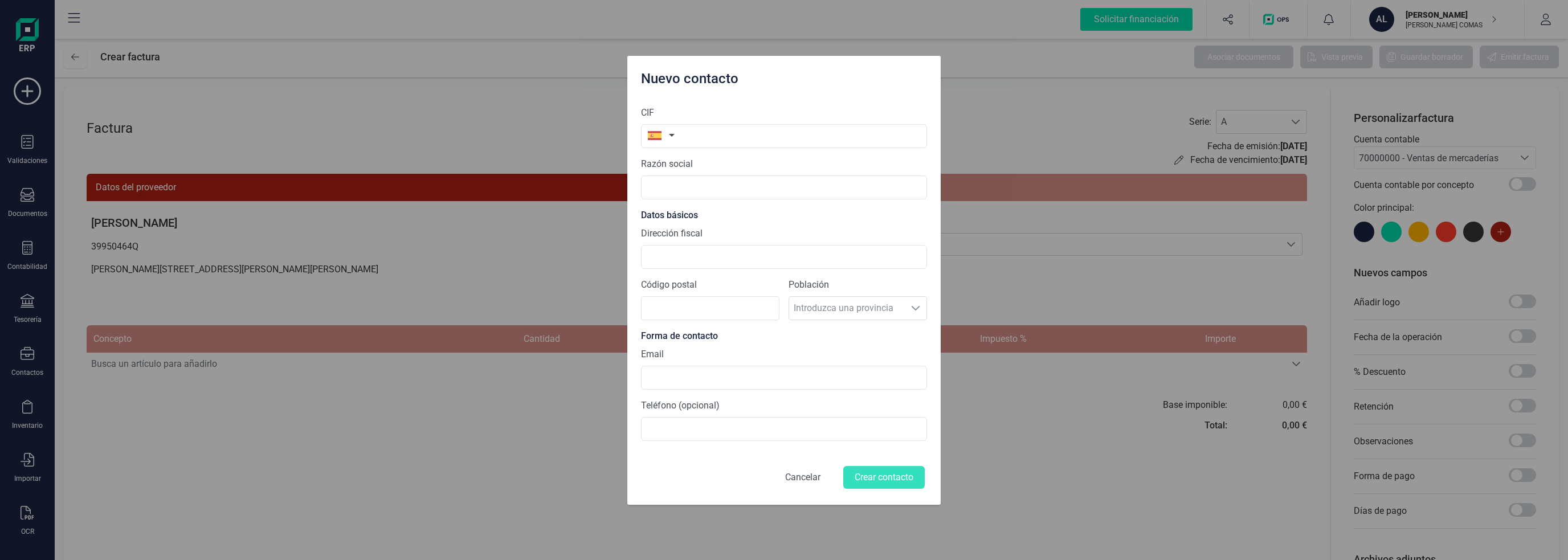
click at [806, 476] on button "Cancelar" at bounding box center [802, 477] width 63 height 27
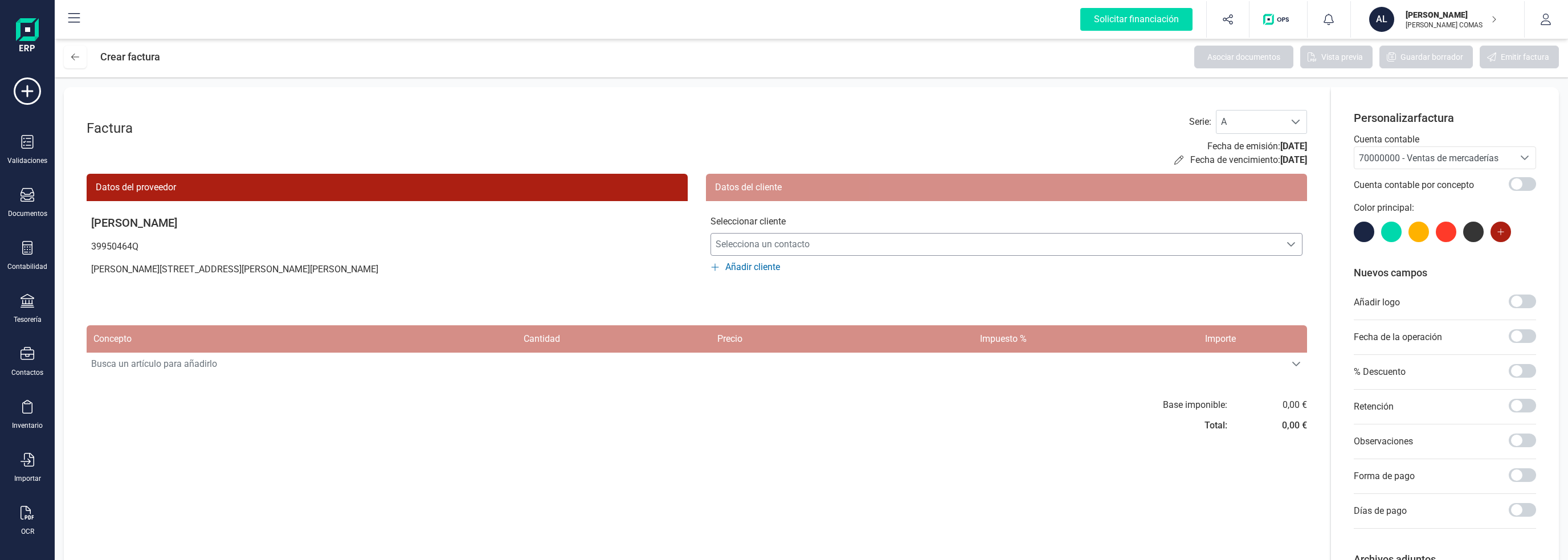
click at [799, 245] on span "Selecciona un contacto" at bounding box center [996, 244] width 569 height 23
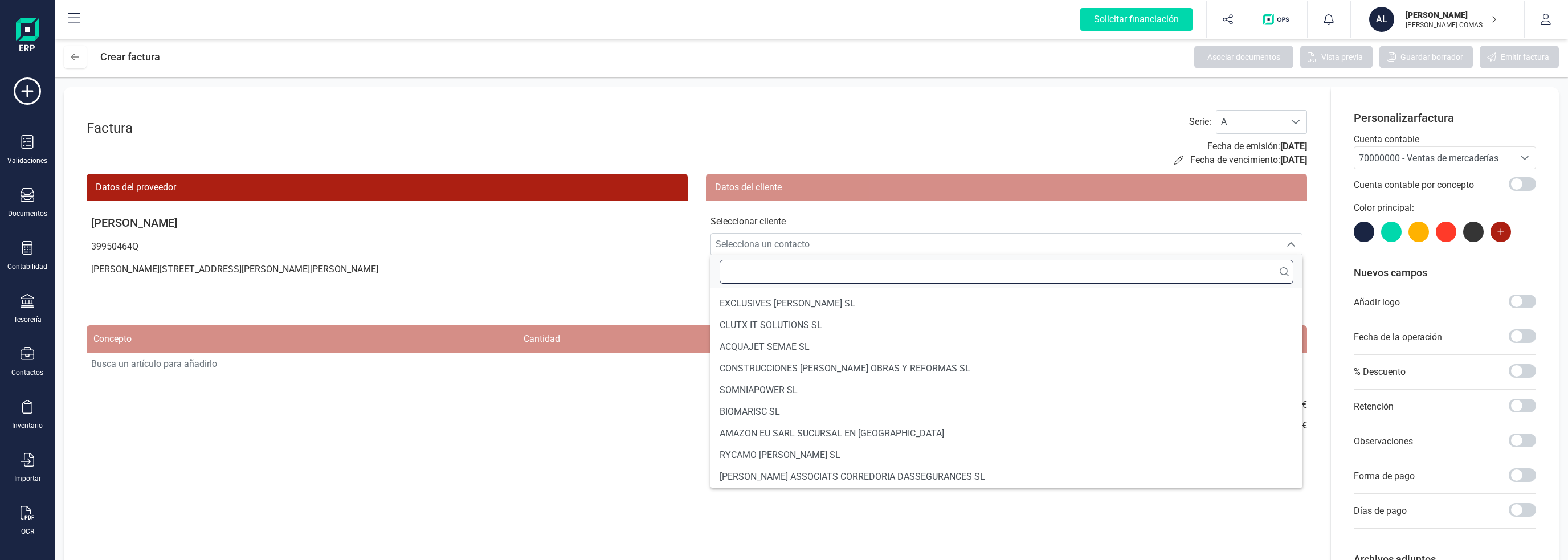
click at [792, 269] on input "text" at bounding box center [1006, 272] width 574 height 24
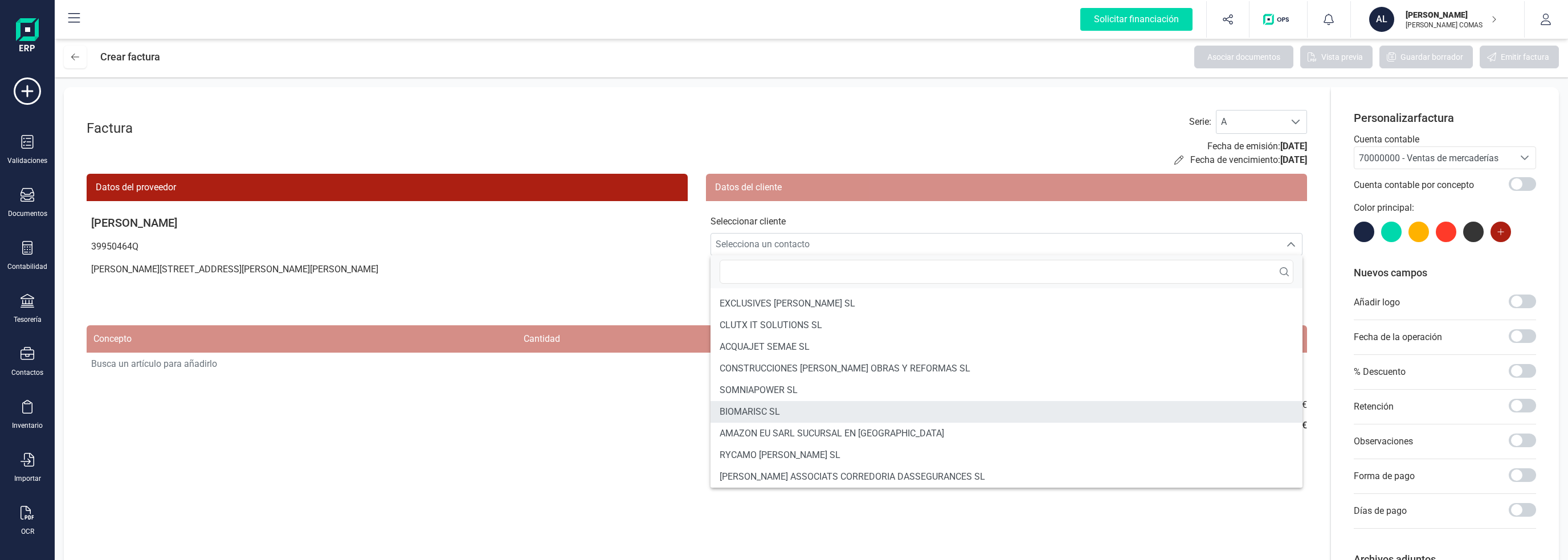
click at [749, 412] on span "BIOMARISC SL" at bounding box center [749, 411] width 60 height 14
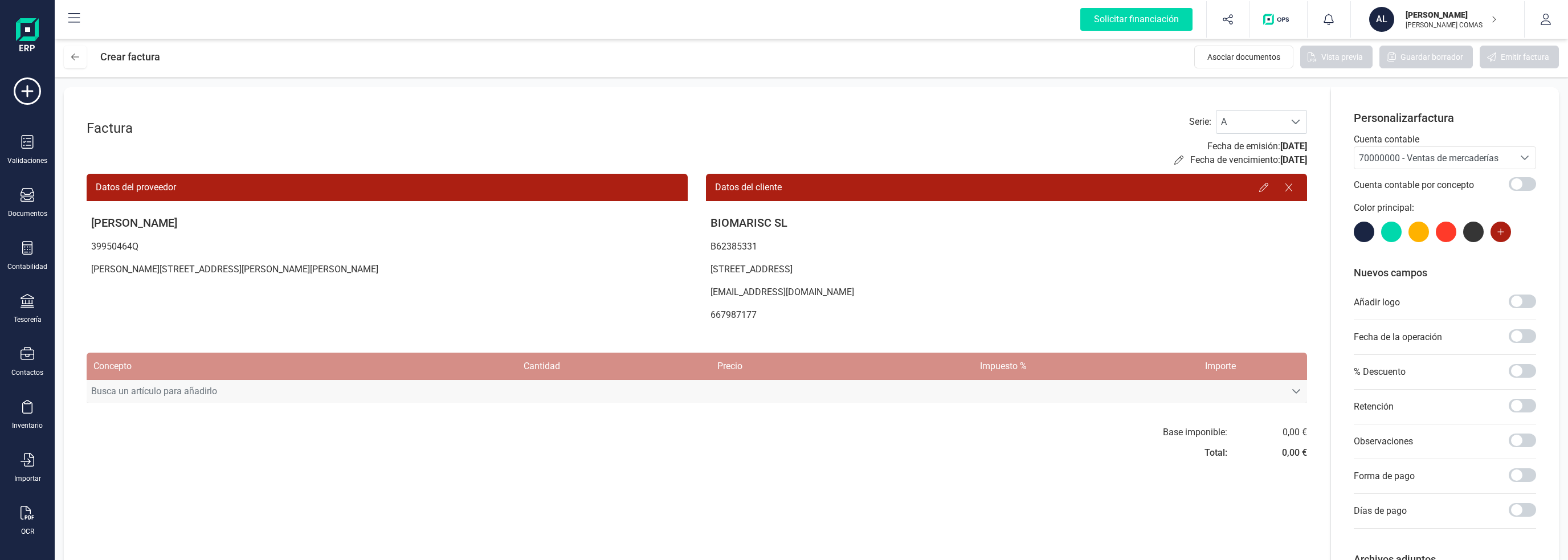
click at [191, 395] on span "Busca un artículo para añadirlo" at bounding box center [686, 391] width 1199 height 23
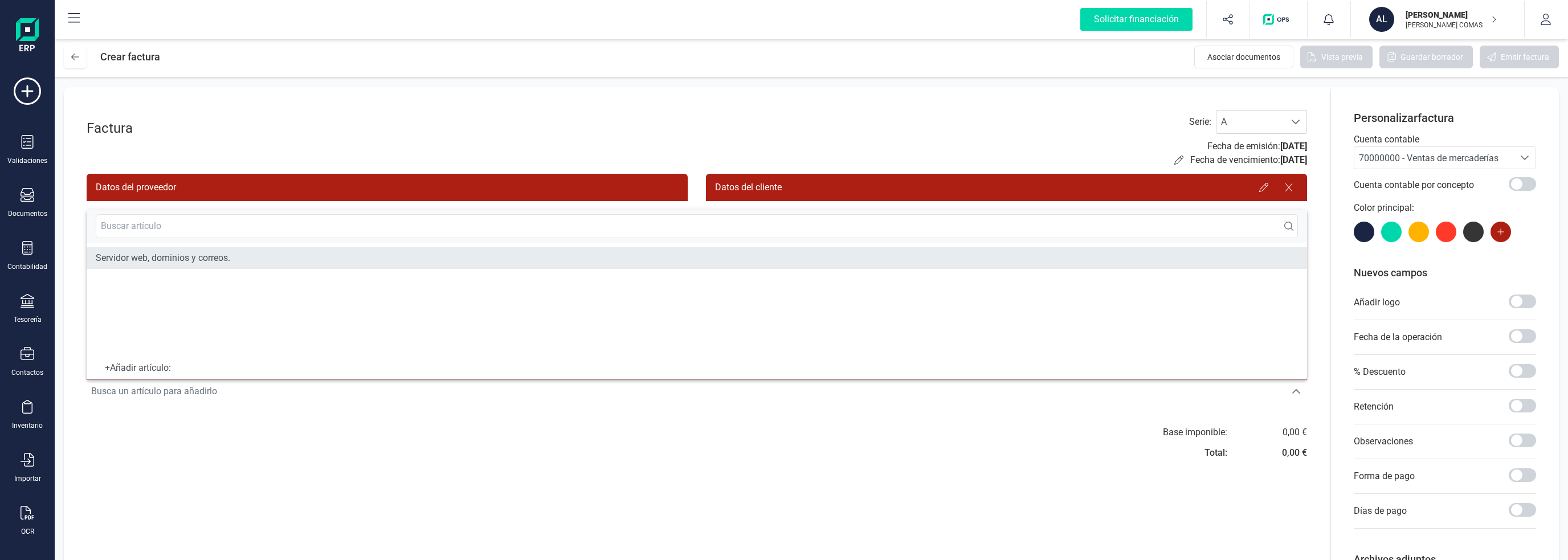
click at [177, 258] on span "Servidor web, dominios y correos." at bounding box center [163, 257] width 135 height 14
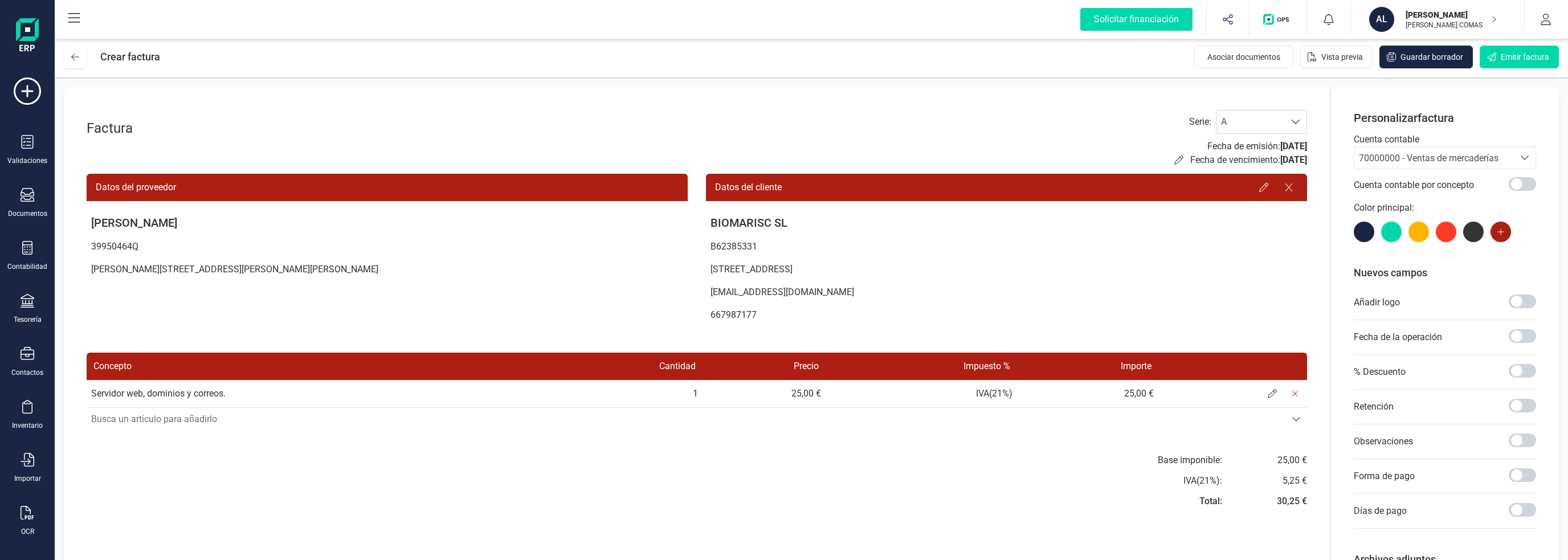
click at [234, 395] on td "Servidor web, dominios y correos." at bounding box center [315, 394] width 457 height 27
click at [1267, 395] on span at bounding box center [1271, 393] width 23 height 23
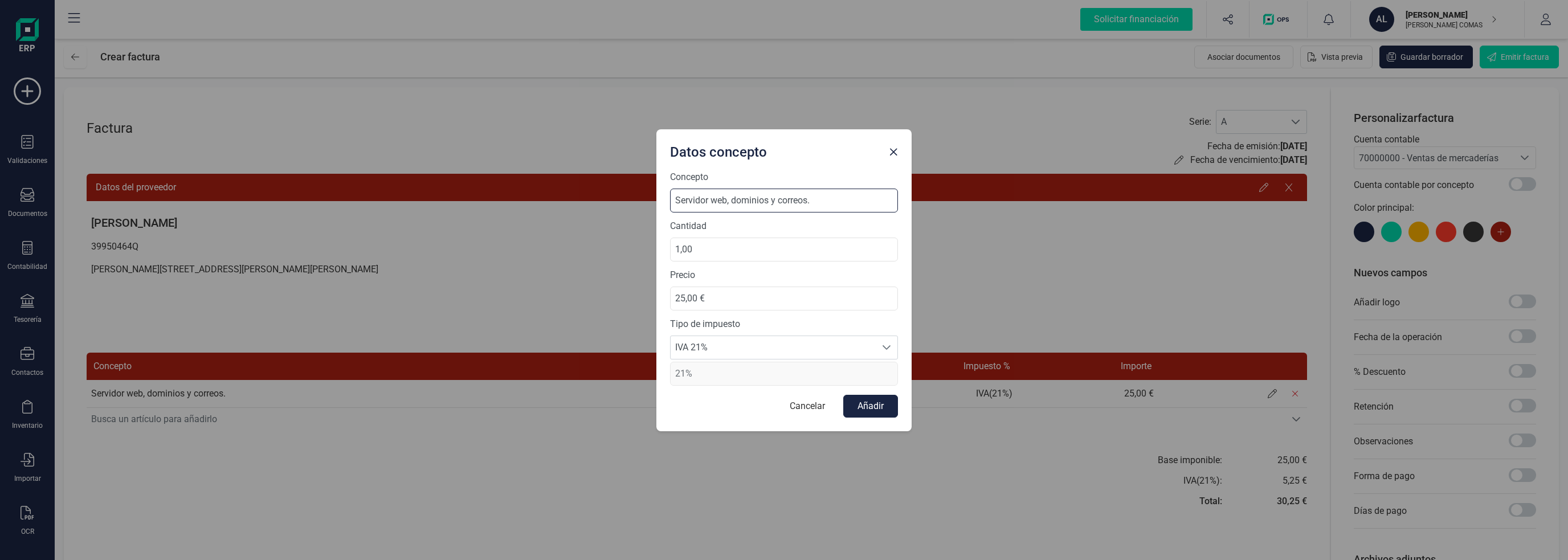
drag, startPoint x: 812, startPoint y: 204, endPoint x: 776, endPoint y: 205, distance: 36.0
click at [776, 205] on input "Servidor web, dominios y correos." at bounding box center [784, 200] width 228 height 24
type input "Servidor web, dominios y mantenimiento."
drag, startPoint x: 745, startPoint y: 248, endPoint x: 631, endPoint y: 252, distance: 114.1
click at [631, 252] on div "Datos concepto Concepto Servidor web, dominios y mantenimiento. Cantidad 1,00 P…" at bounding box center [784, 280] width 1568 height 560
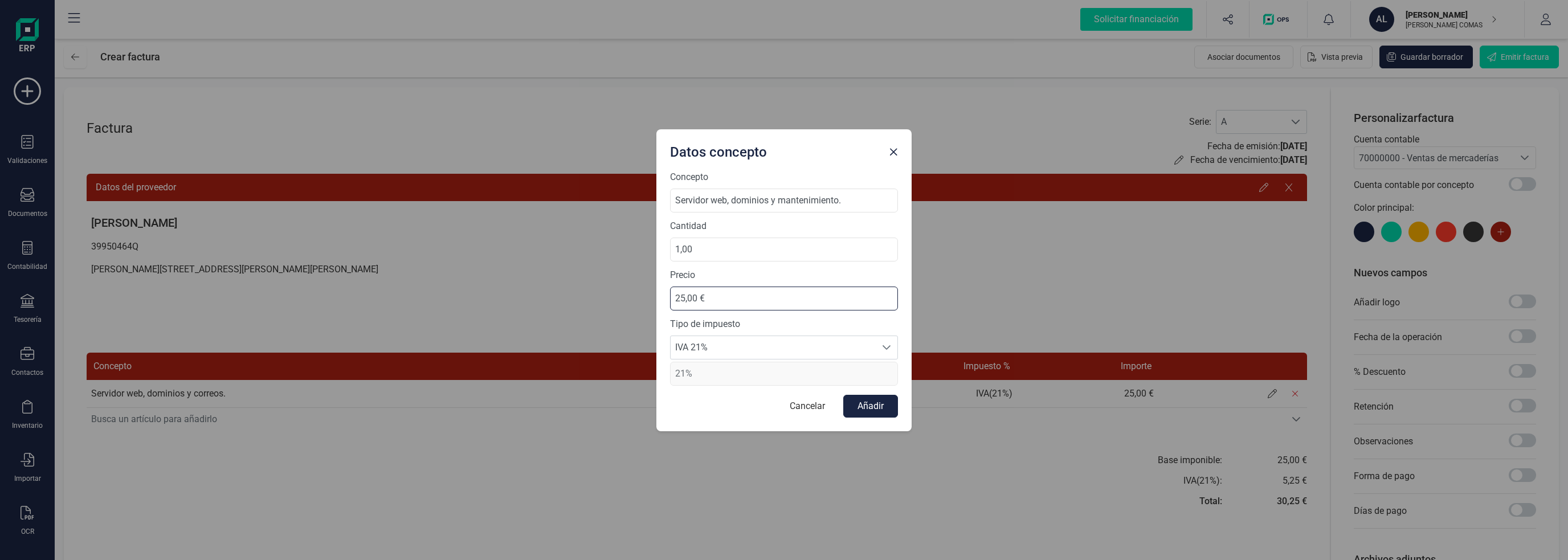
drag, startPoint x: 736, startPoint y: 291, endPoint x: 601, endPoint y: 294, distance: 135.0
click at [601, 294] on div "Datos concepto Concepto Servidor web, dominios y mantenimiento. Cantidad 1,00 P…" at bounding box center [784, 280] width 1568 height 560
type input "45,00 €"
drag, startPoint x: 714, startPoint y: 242, endPoint x: 613, endPoint y: 247, distance: 101.1
click at [613, 247] on div "Datos concepto Concepto Servidor web, dominios y mantenimiento. Cantidad 1,00 P…" at bounding box center [784, 280] width 1568 height 560
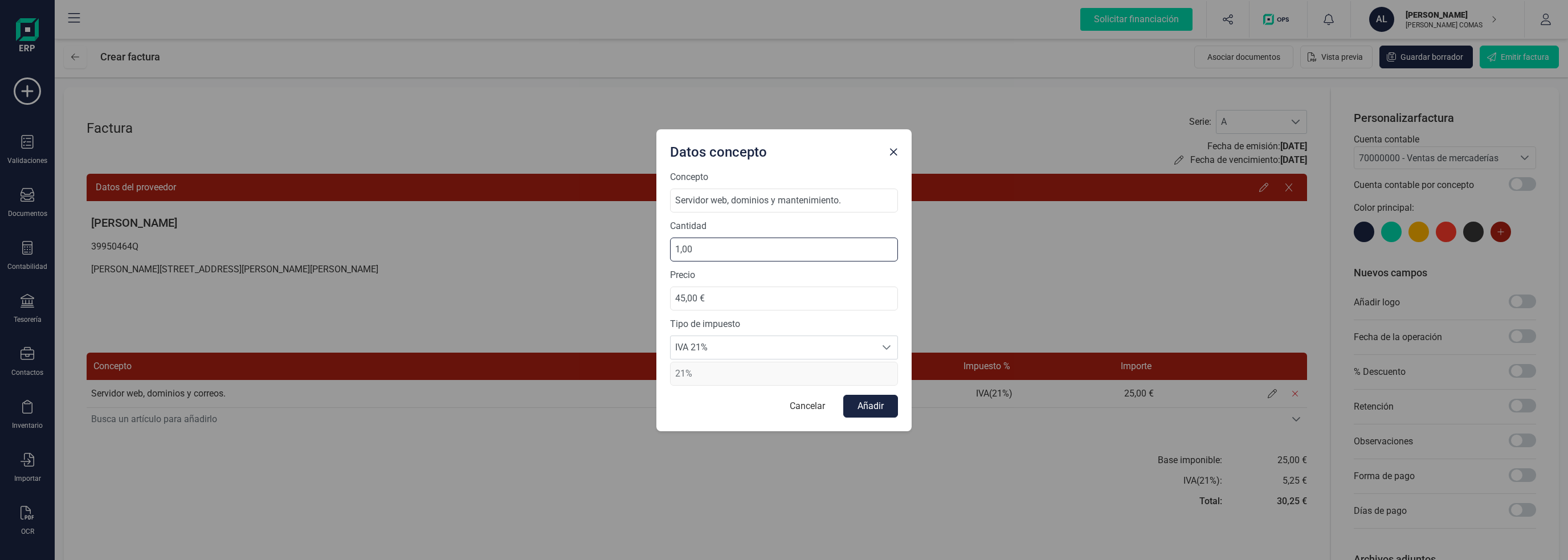
type input "5,00"
click at [739, 272] on label "Precio" at bounding box center [784, 275] width 228 height 14
click at [870, 405] on button "Añadir" at bounding box center [870, 405] width 55 height 23
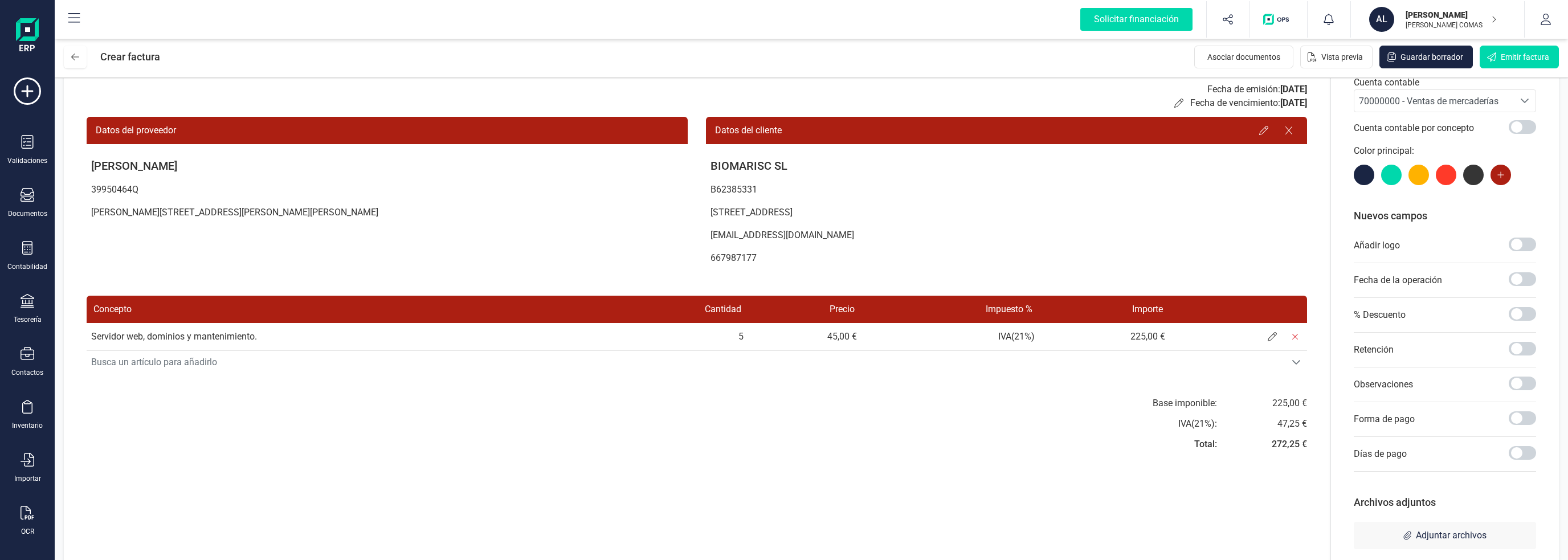
scroll to position [79, 0]
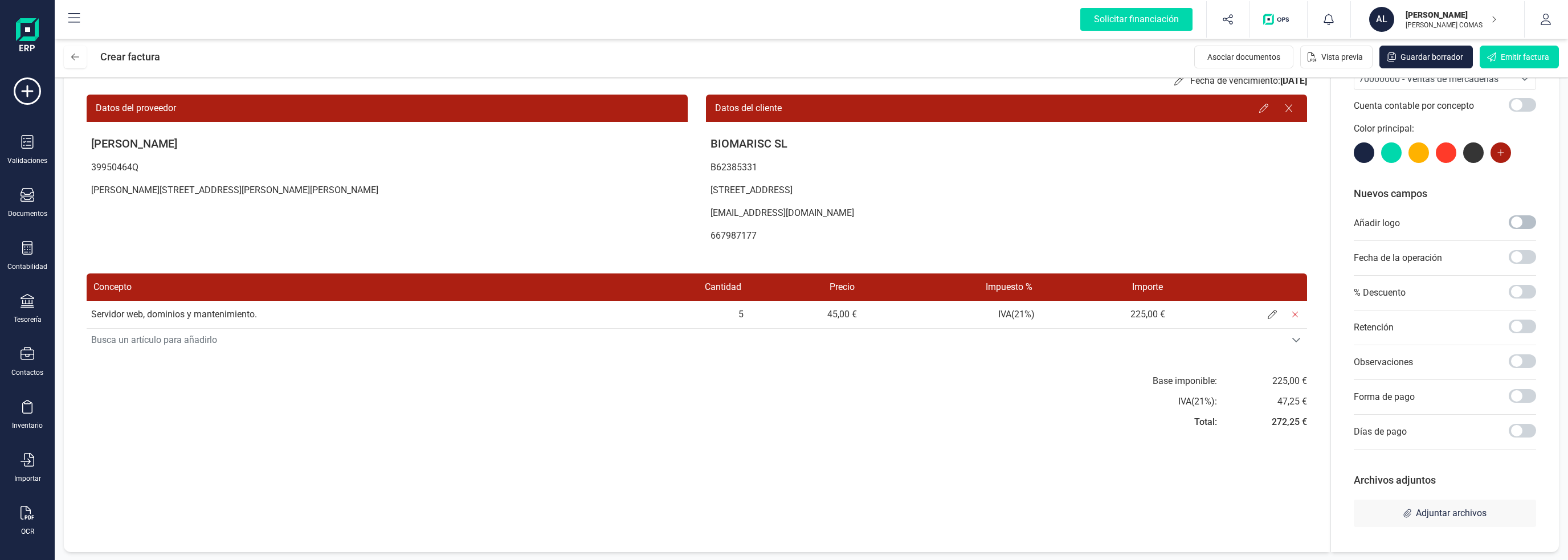
click at [1519, 223] on span at bounding box center [1523, 222] width 27 height 14
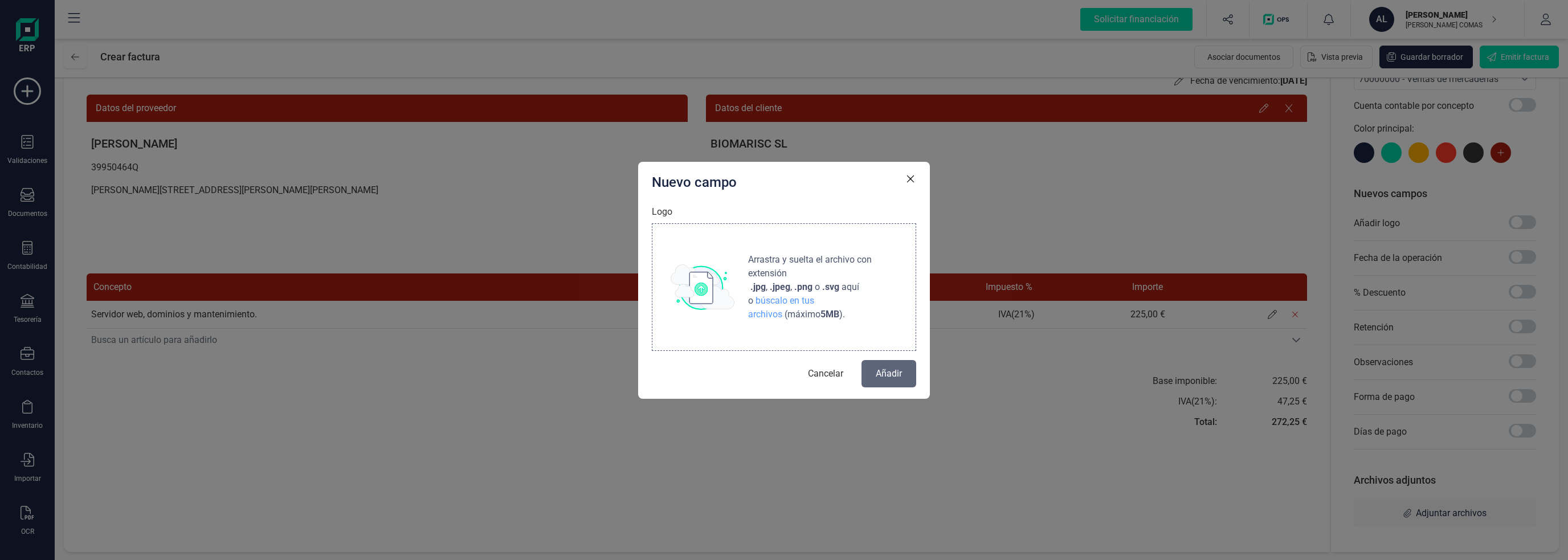
click at [704, 301] on img at bounding box center [702, 287] width 64 height 45
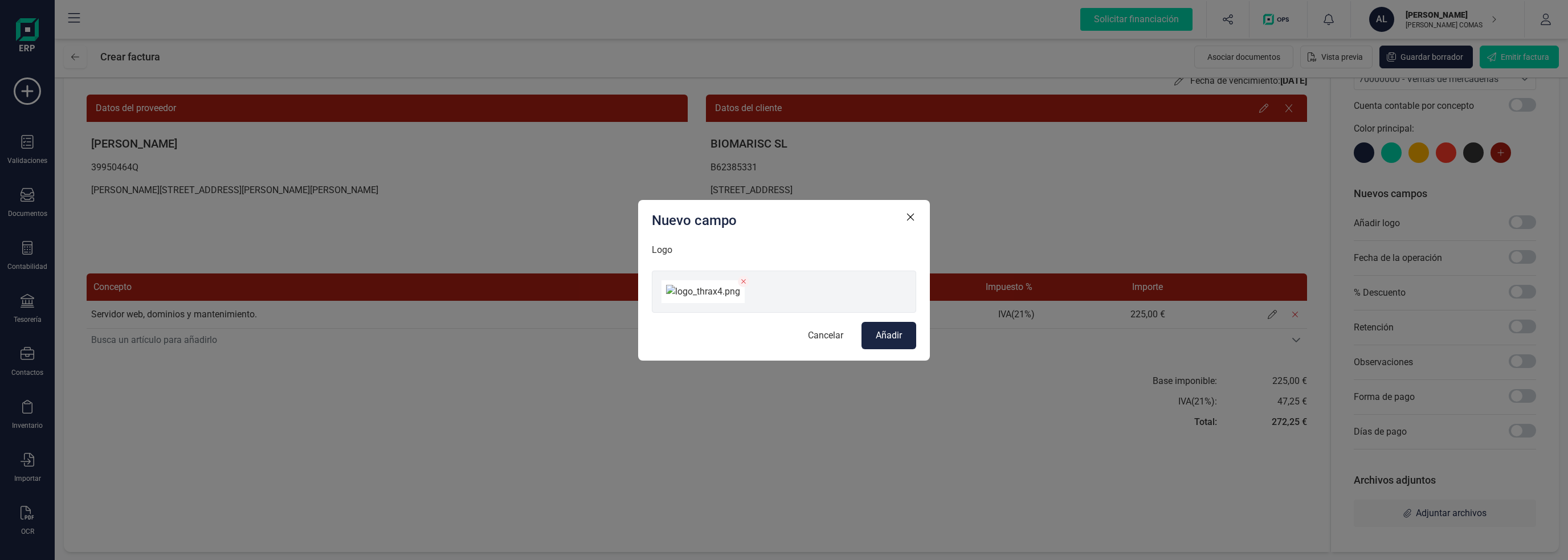
click at [882, 342] on span "Añadir" at bounding box center [889, 335] width 26 height 14
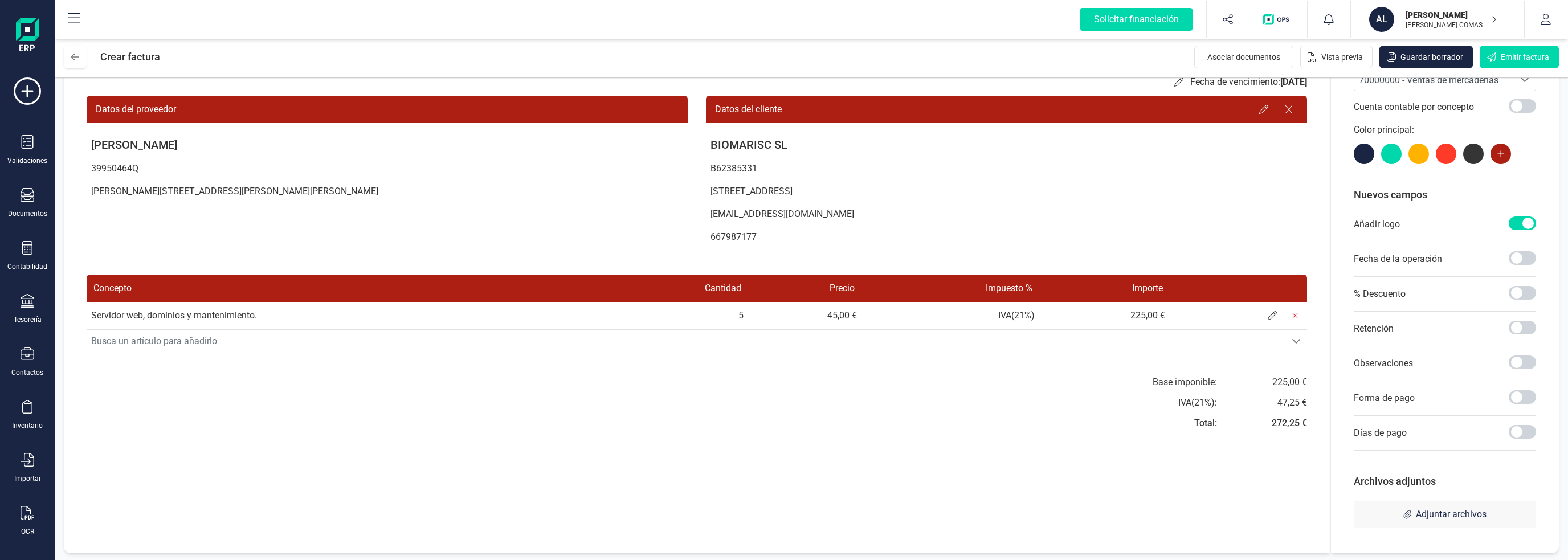
scroll to position [79, 0]
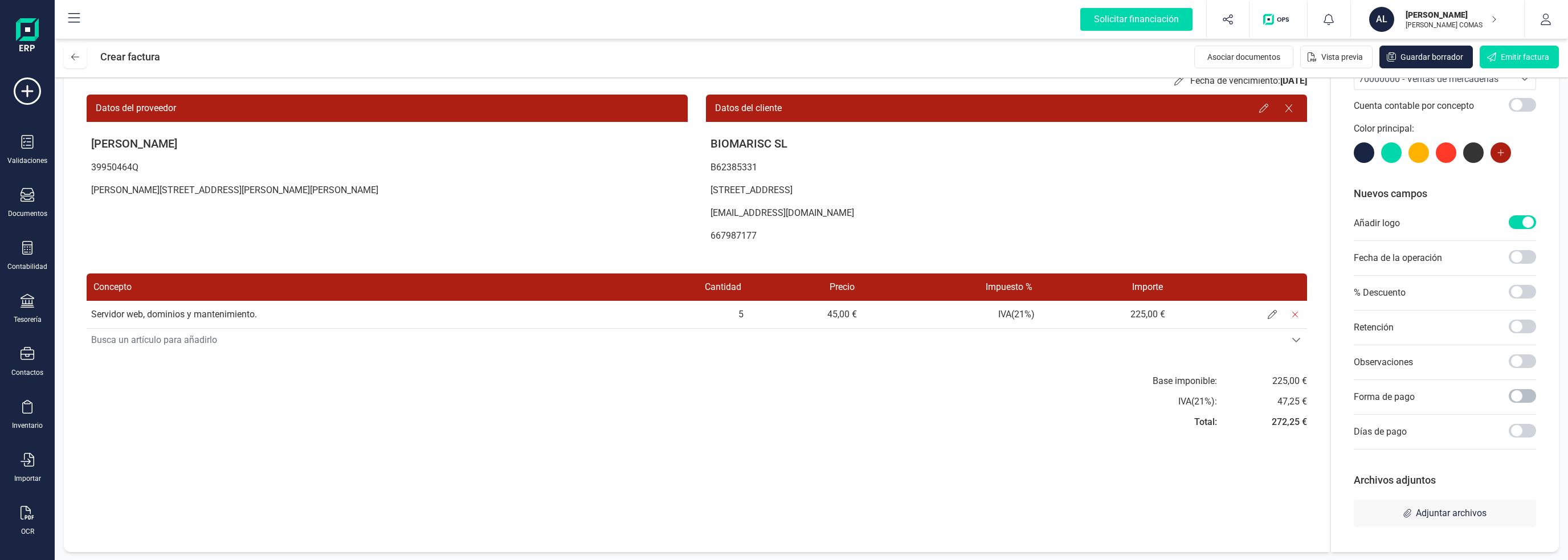
click at [1517, 395] on span at bounding box center [1523, 395] width 27 height 14
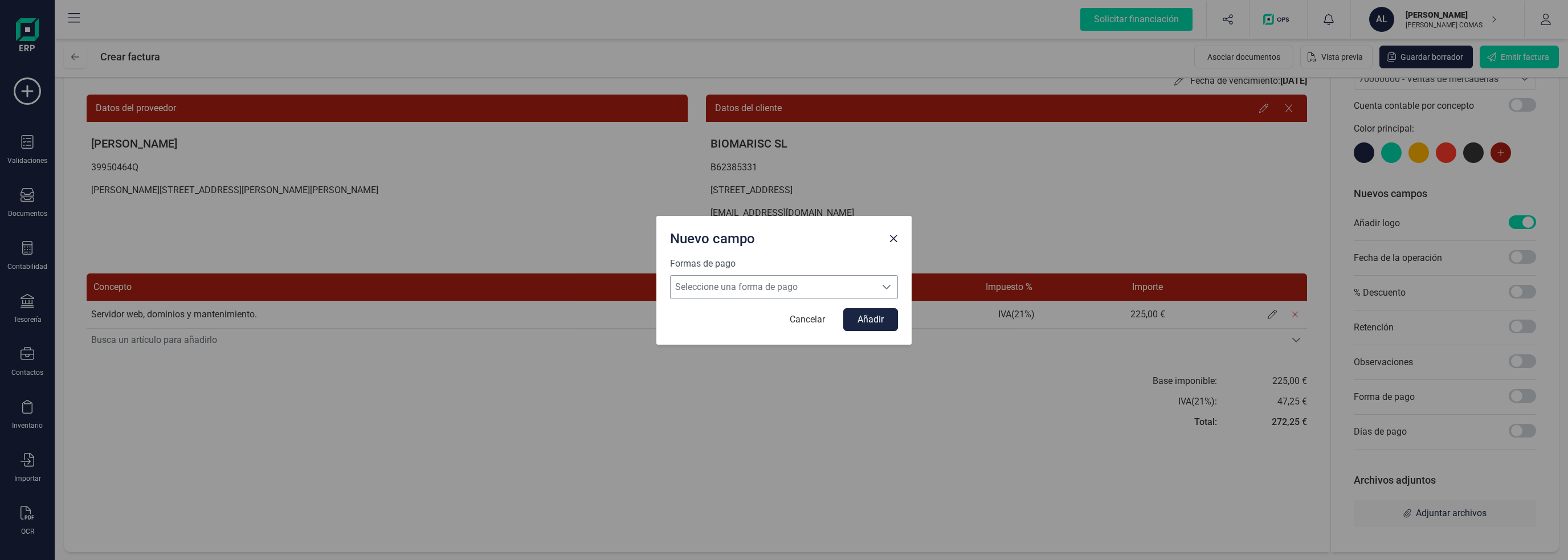
click at [808, 291] on span "Seleccione una forma de pago" at bounding box center [772, 286] width 205 height 23
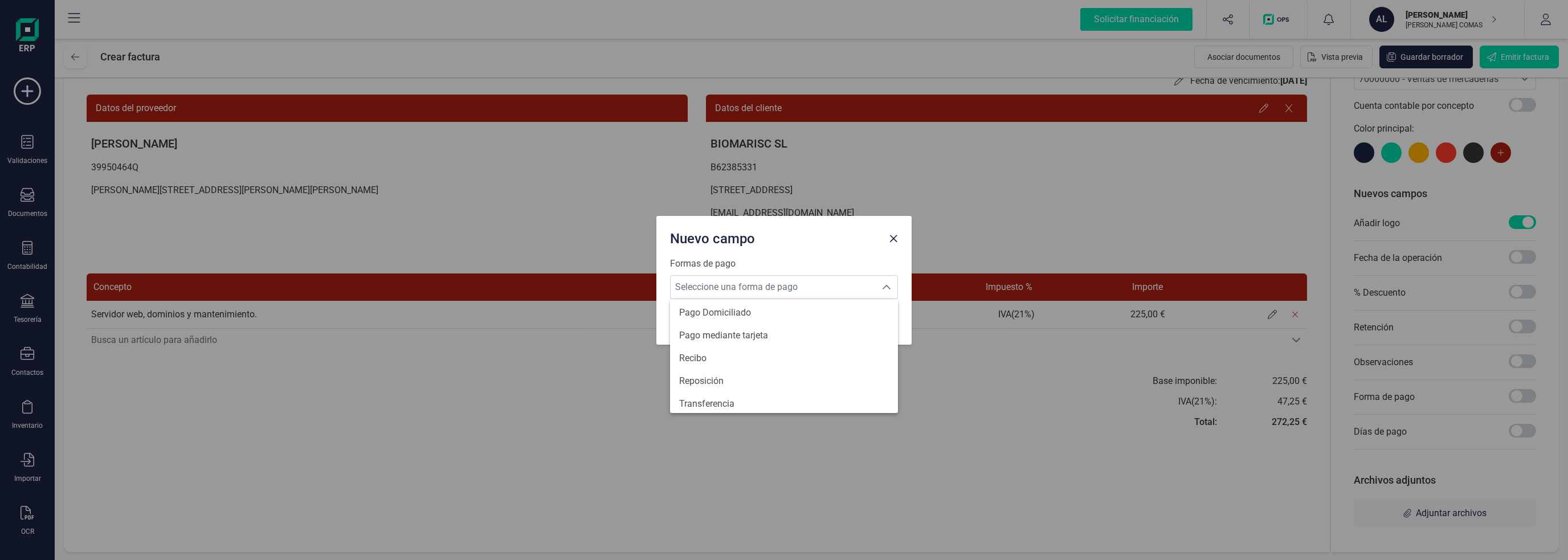
scroll to position [419, 0]
click at [719, 406] on li "Transferencia" at bounding box center [784, 396] width 228 height 23
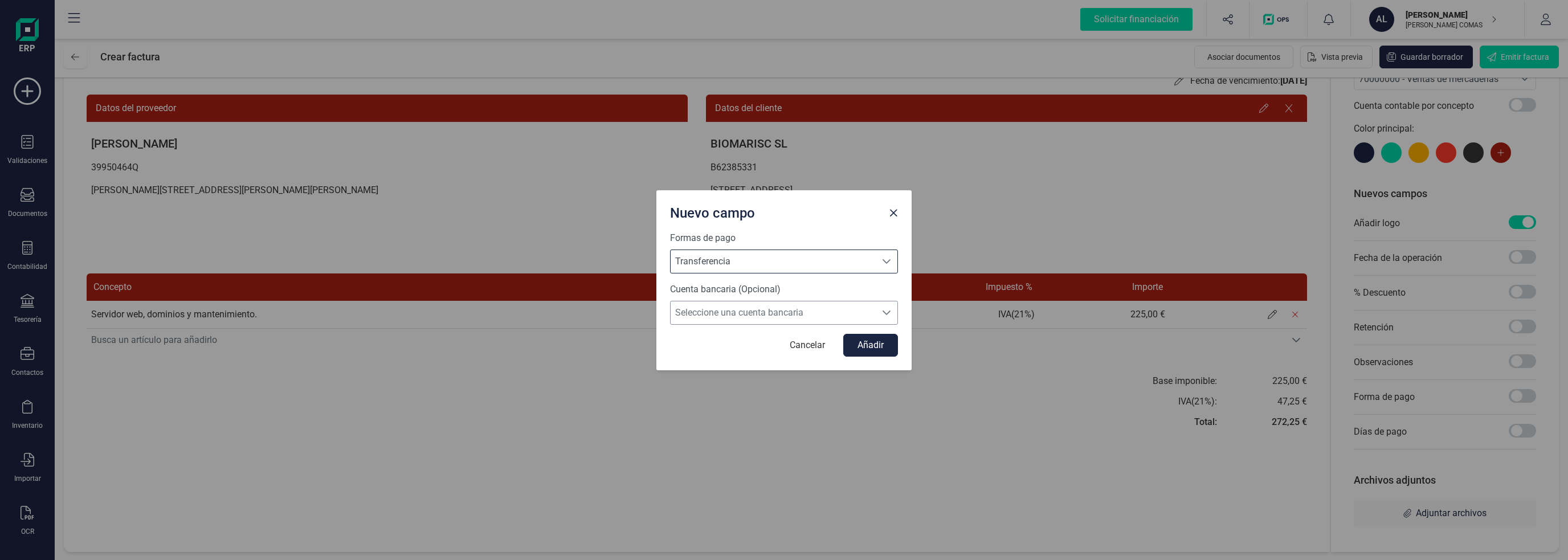
click at [851, 318] on span "Seleccione una cuenta bancaria" at bounding box center [772, 312] width 205 height 23
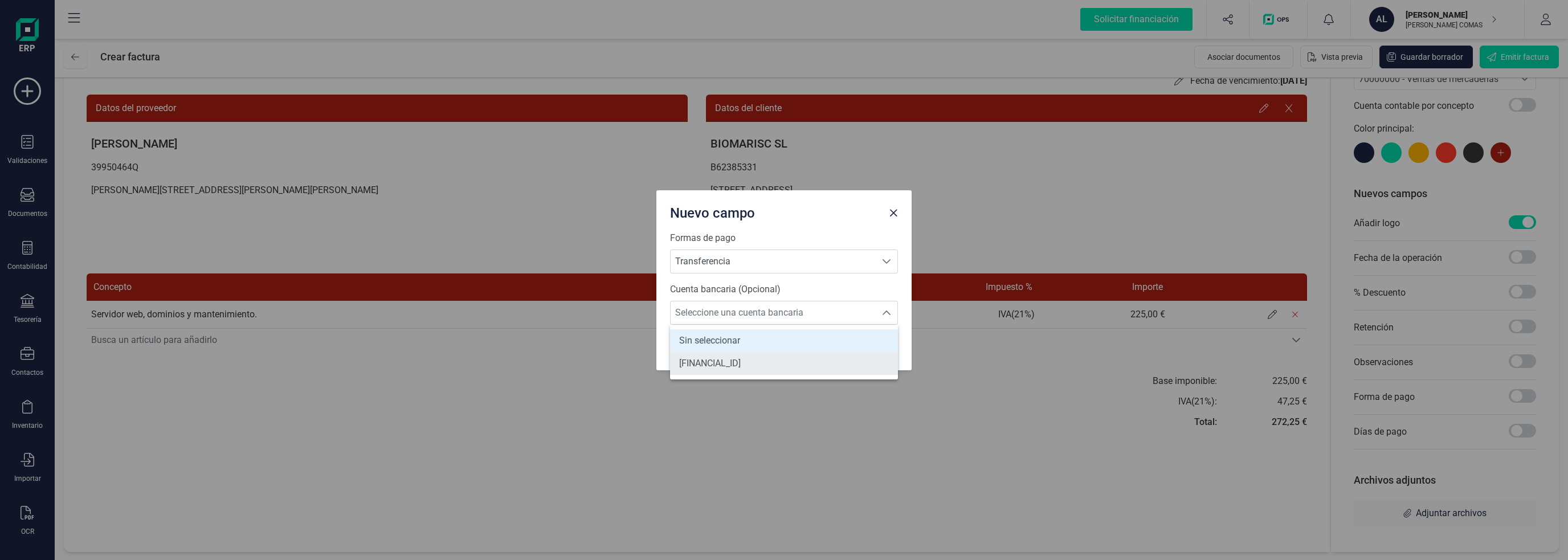
click at [740, 356] on span "[FINANCIAL_ID]" at bounding box center [710, 363] width 62 height 14
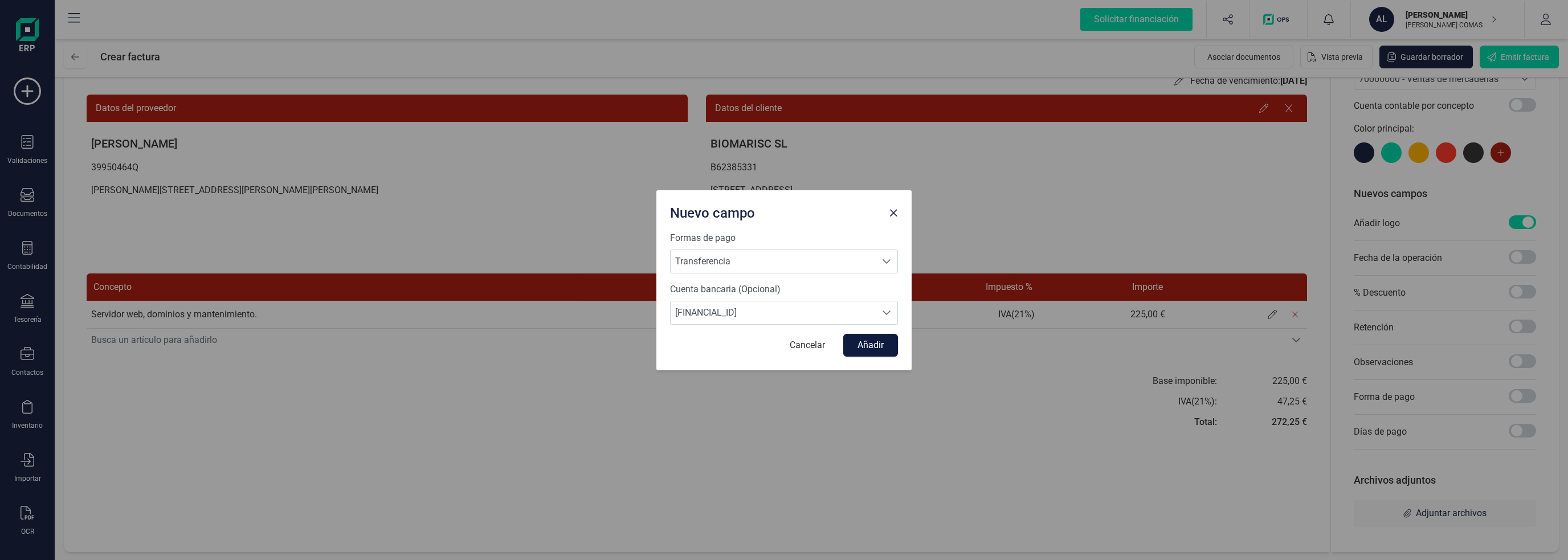
click at [846, 350] on button "Añadir" at bounding box center [870, 345] width 55 height 23
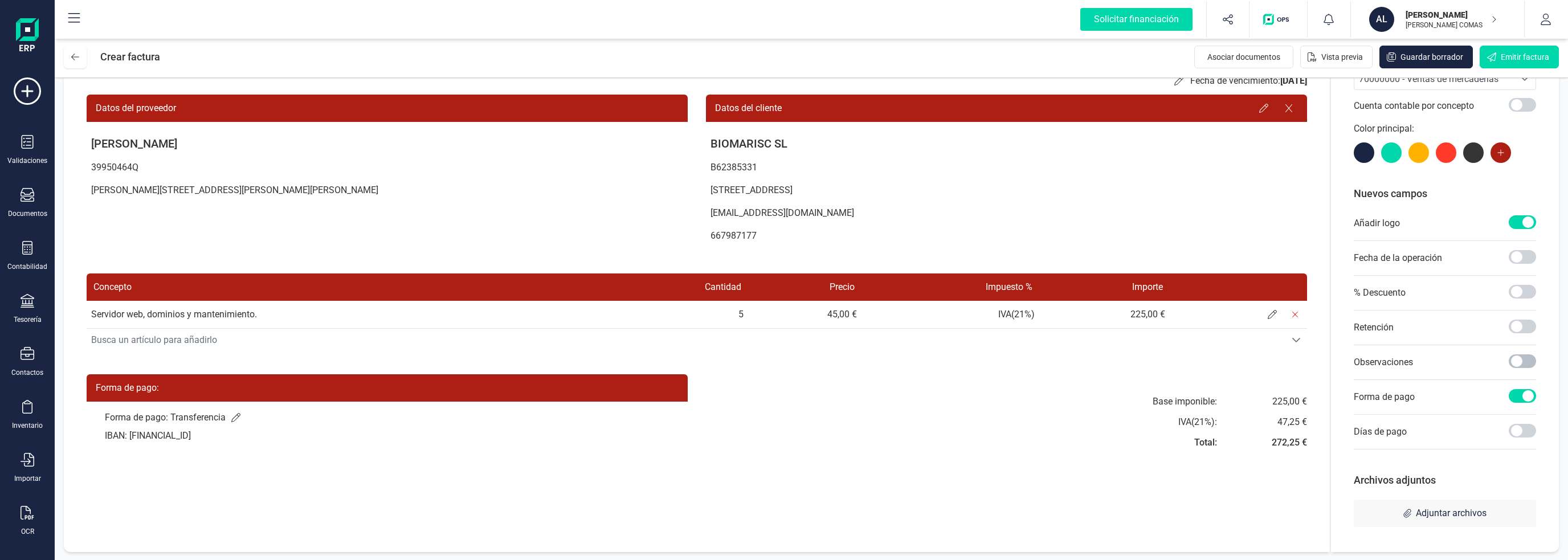
click at [1518, 362] on span at bounding box center [1523, 361] width 27 height 14
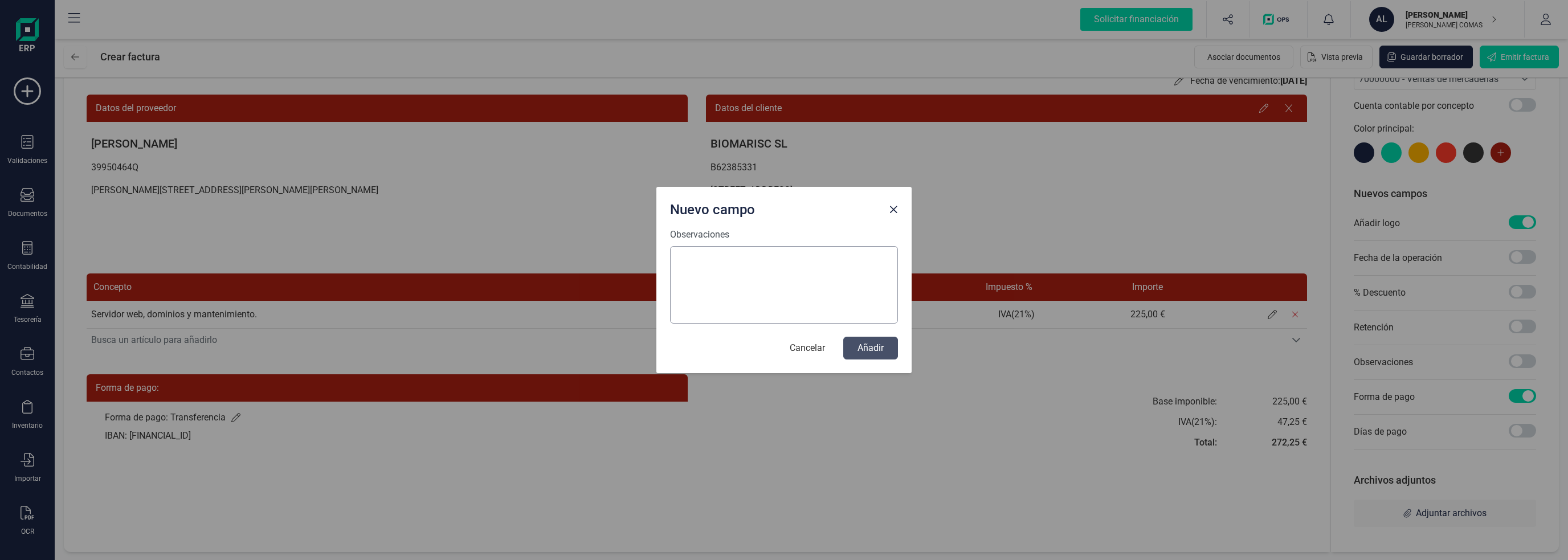
click at [749, 272] on textarea "Observaciones" at bounding box center [784, 285] width 228 height 77
type textarea "Mayo, [PERSON_NAME] y Agosto."
click at [882, 346] on button "Añadir" at bounding box center [870, 347] width 55 height 23
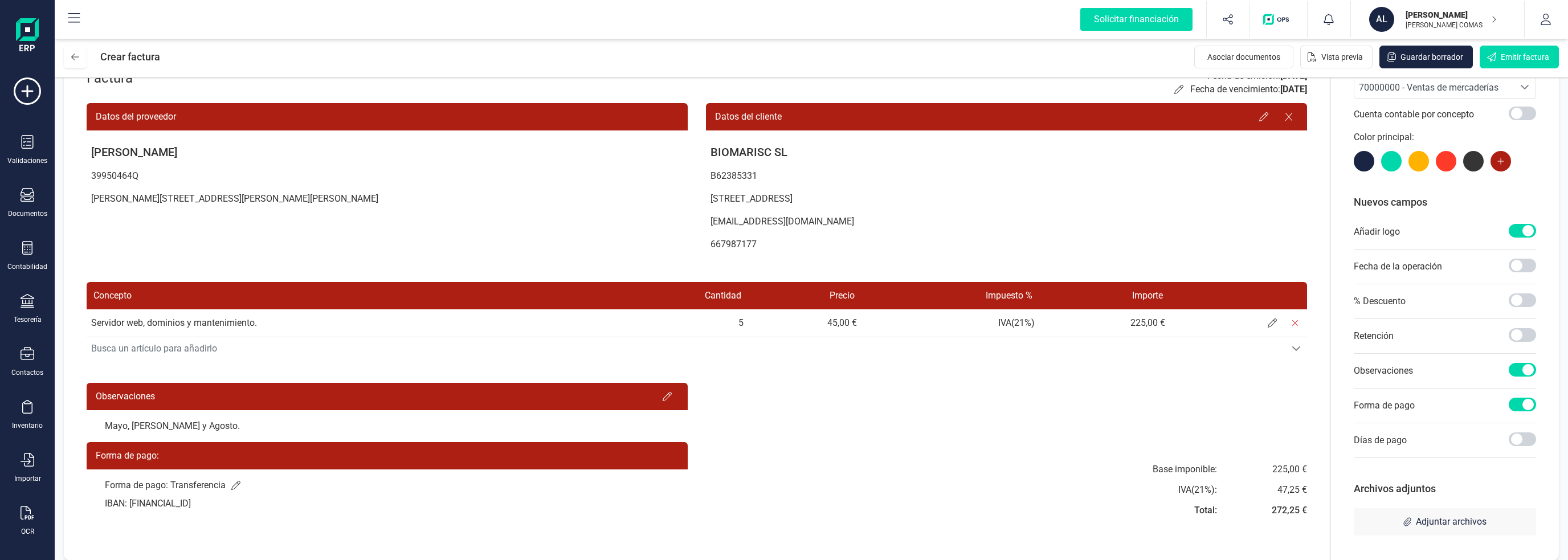
scroll to position [79, 0]
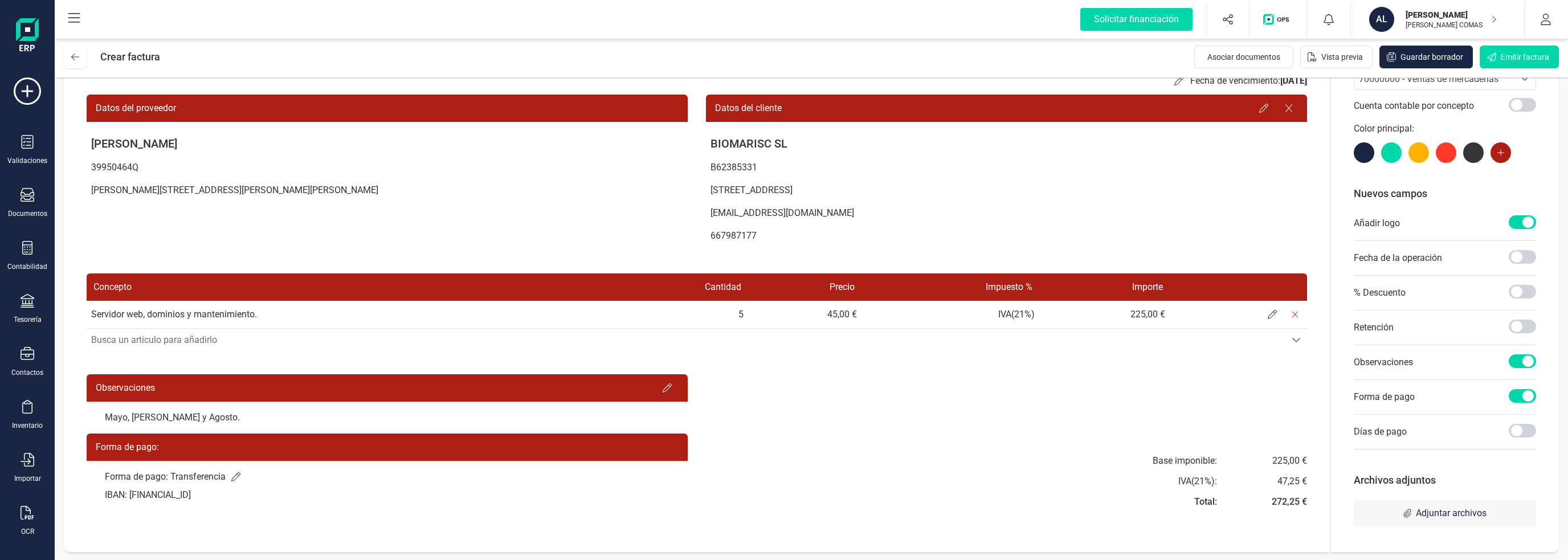
click at [209, 423] on div "Mayo, [PERSON_NAME] y Agosto." at bounding box center [387, 417] width 601 height 32
click at [669, 386] on icon at bounding box center [667, 388] width 9 height 9
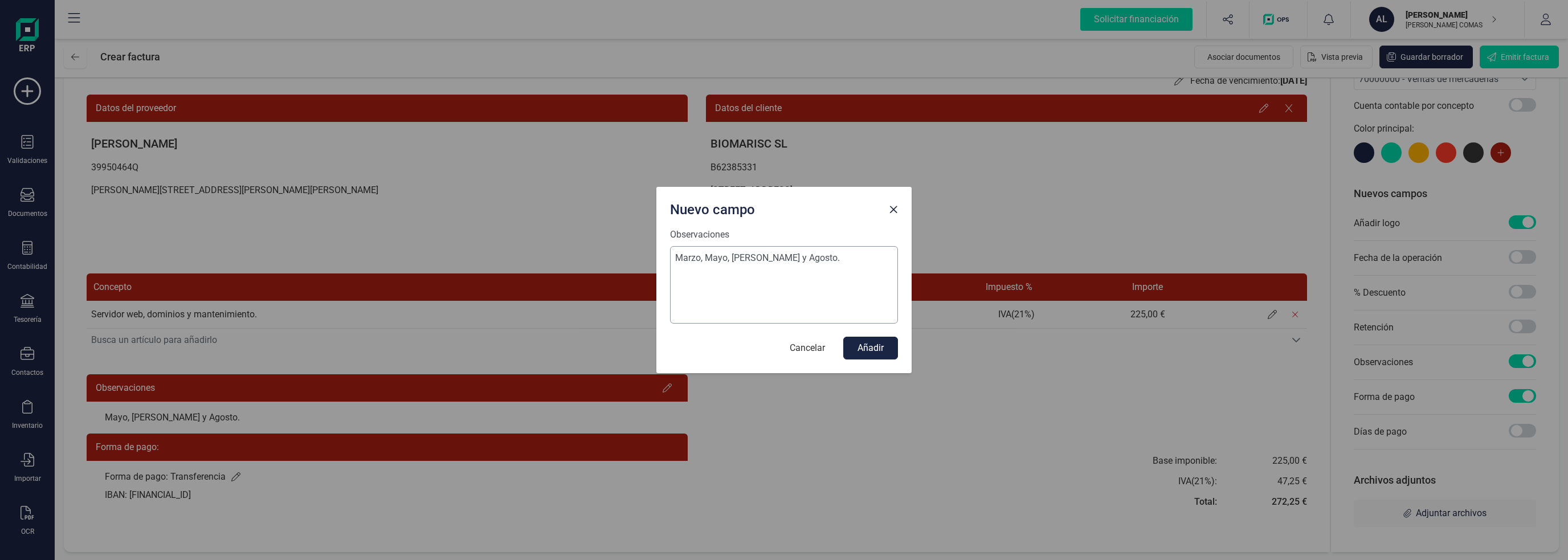
drag, startPoint x: 701, startPoint y: 256, endPoint x: 670, endPoint y: 255, distance: 31.0
click at [670, 255] on textarea "Marzo, Mayo, [PERSON_NAME] y Agosto." at bounding box center [784, 285] width 228 height 77
click at [838, 267] on textarea "Abril, Mayo, [PERSON_NAME] y Agosto." at bounding box center [784, 285] width 228 height 77
type textarea "Abril, Mayo, [PERSON_NAME] y Agosto."
click at [861, 351] on button "Añadir" at bounding box center [870, 347] width 55 height 23
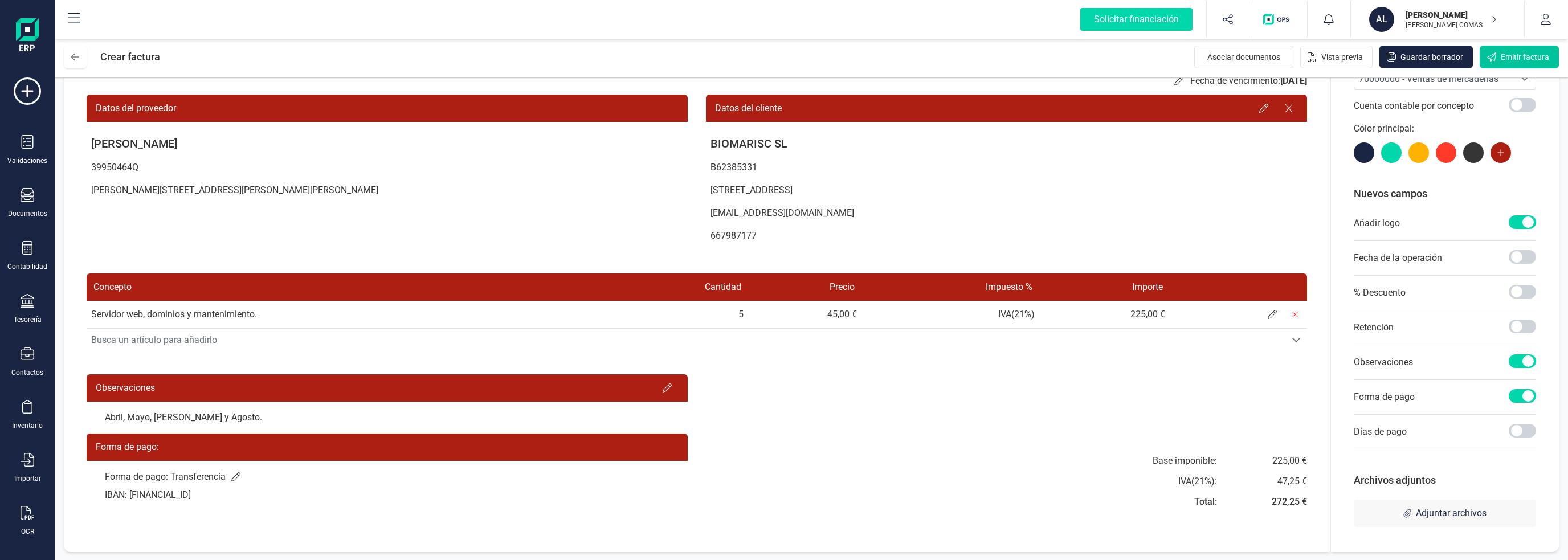
click at [1521, 64] on button "Emitir factura" at bounding box center [1519, 56] width 79 height 23
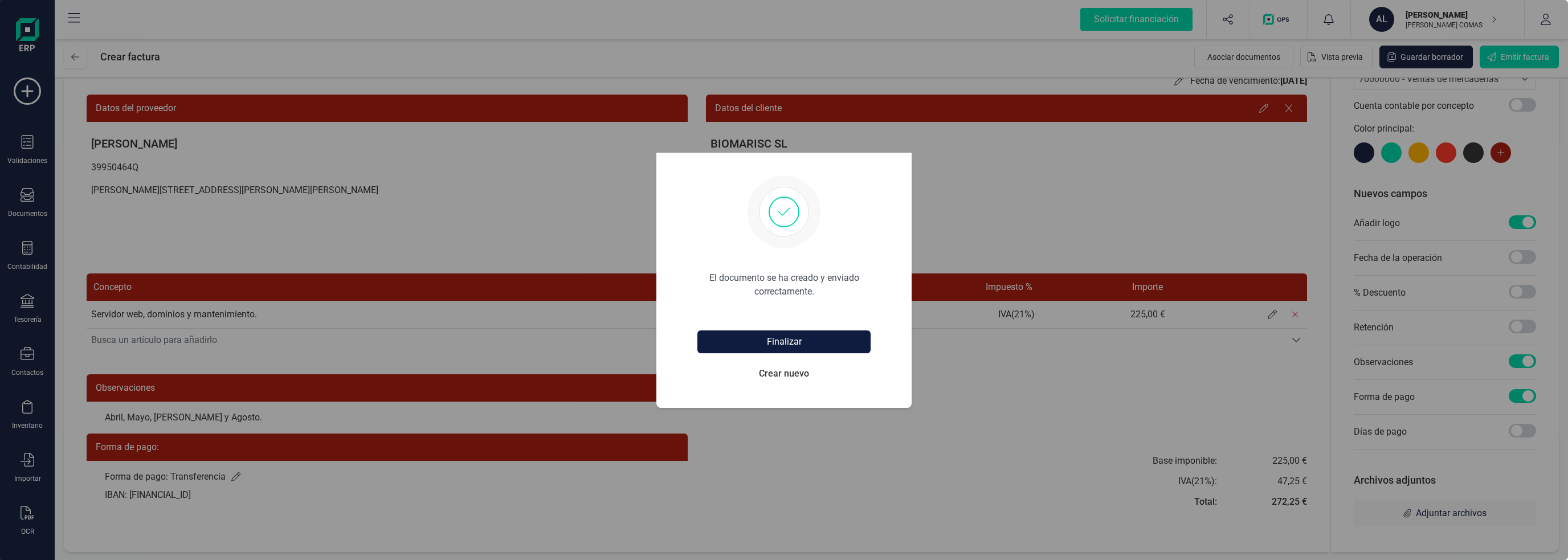
click at [799, 342] on button "Finalizar" at bounding box center [784, 341] width 173 height 23
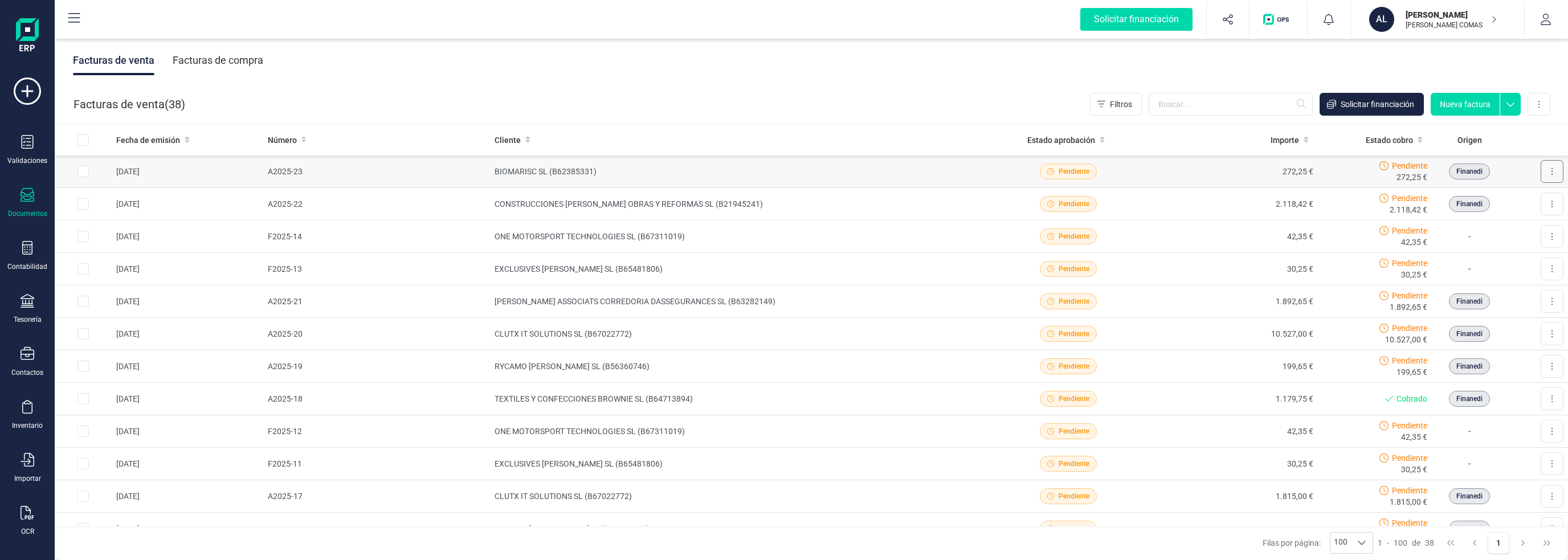
click at [1551, 170] on icon at bounding box center [1552, 172] width 3 height 9
click at [1529, 197] on span "Descargar documento" at bounding box center [1502, 199] width 78 height 12
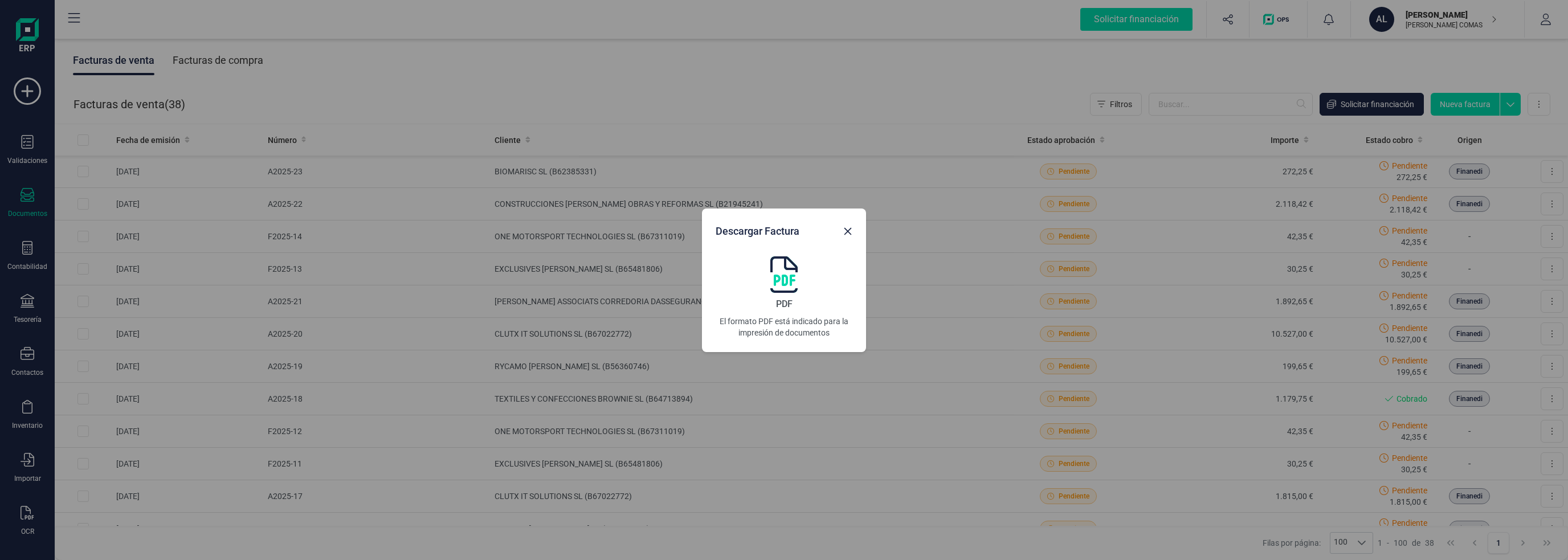
click at [779, 275] on img at bounding box center [784, 275] width 27 height 36
click at [775, 123] on div "Descargar Factura PDF El formato PDF está indicado para la impresión de documen…" at bounding box center [784, 280] width 1568 height 560
click at [847, 232] on icon "button" at bounding box center [848, 231] width 9 height 9
